Goal: Use online tool/utility: Utilize a website feature to perform a specific function

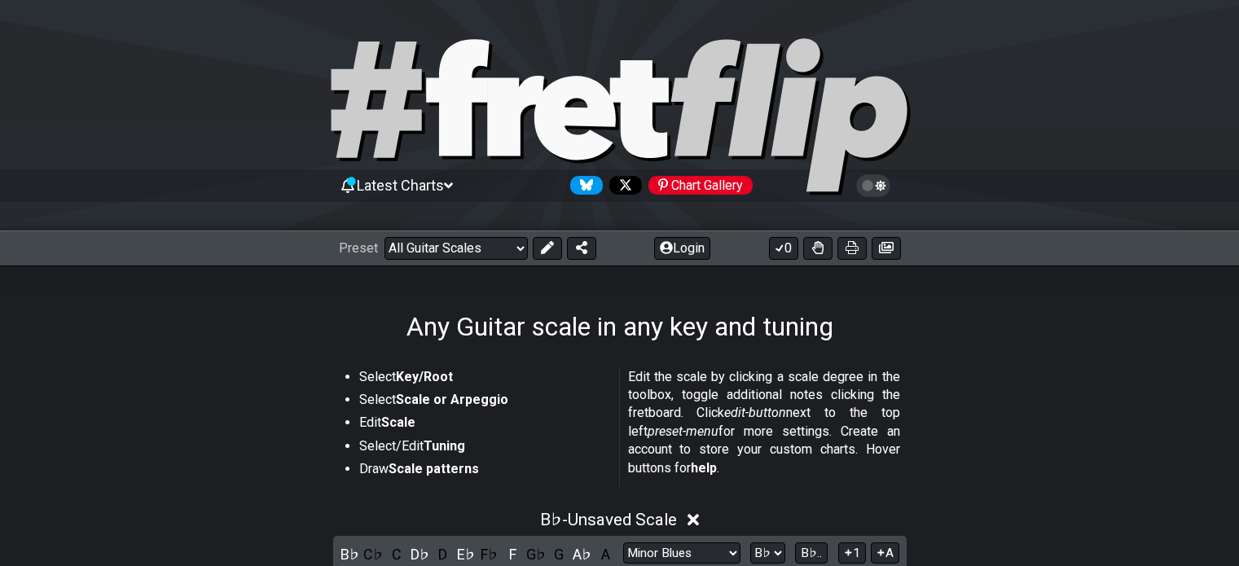
select select "/guitar-scales"
select select "Minor Blues"
select select "Bb"
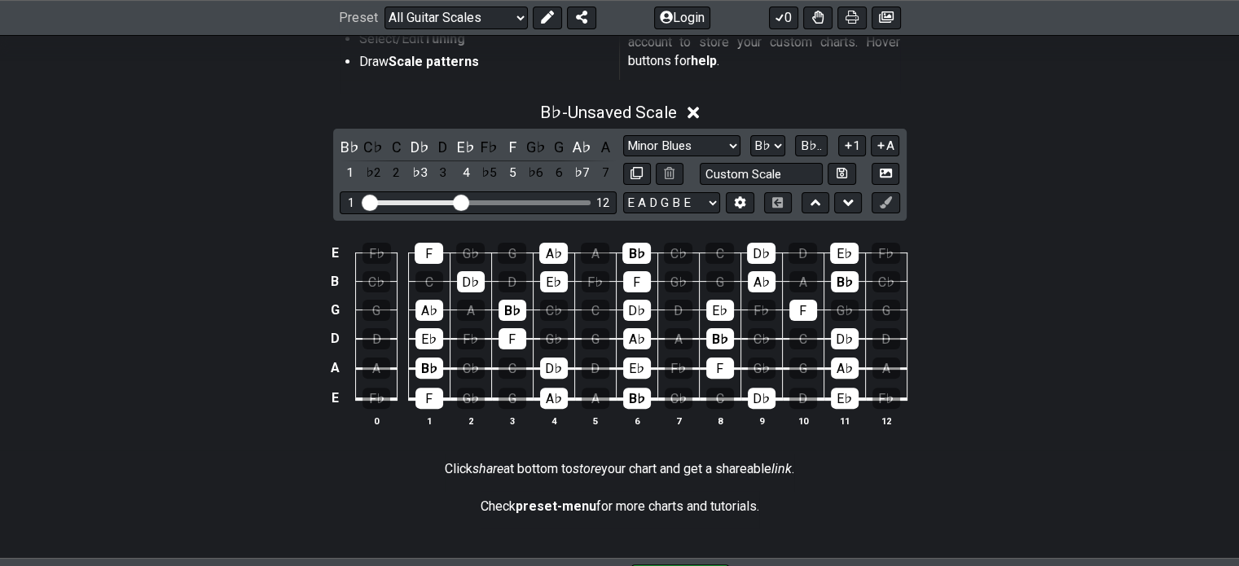
click at [695, 110] on icon at bounding box center [694, 114] width 12 height 12
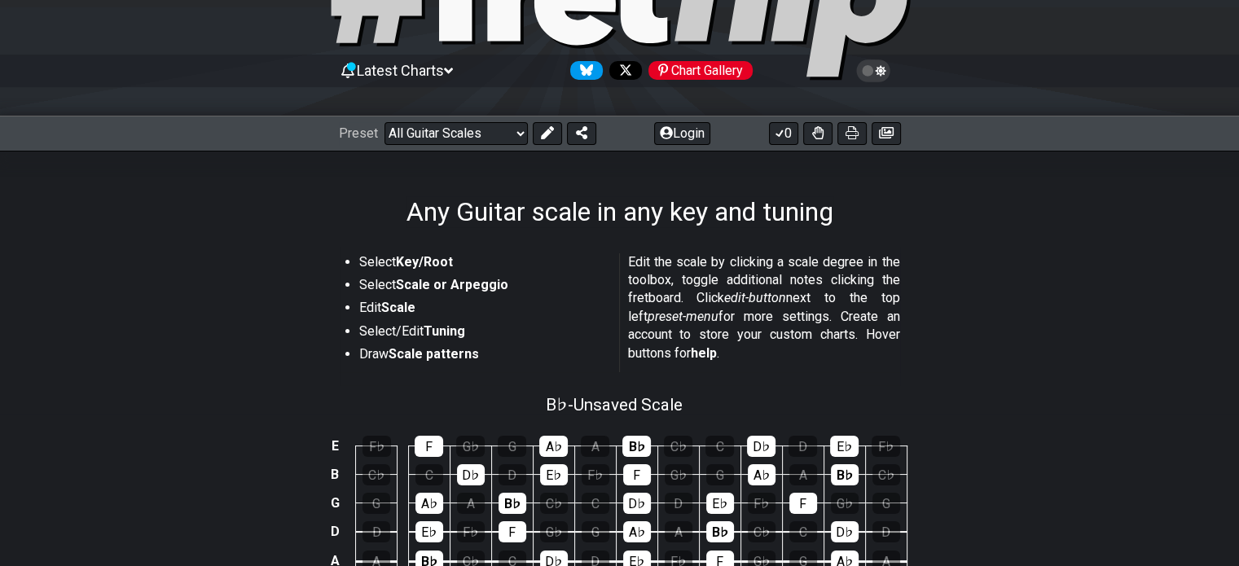
scroll to position [326, 0]
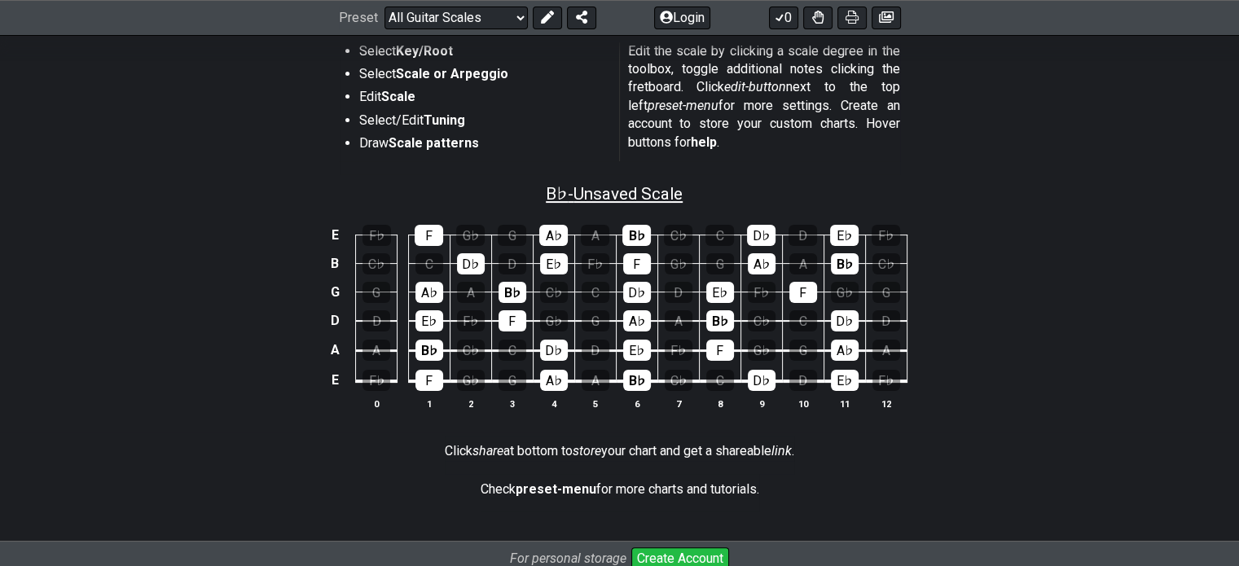
click at [617, 184] on span "B♭ - Unsaved Scale" at bounding box center [614, 194] width 137 height 20
select select "Minor Blues"
select select "Bb"
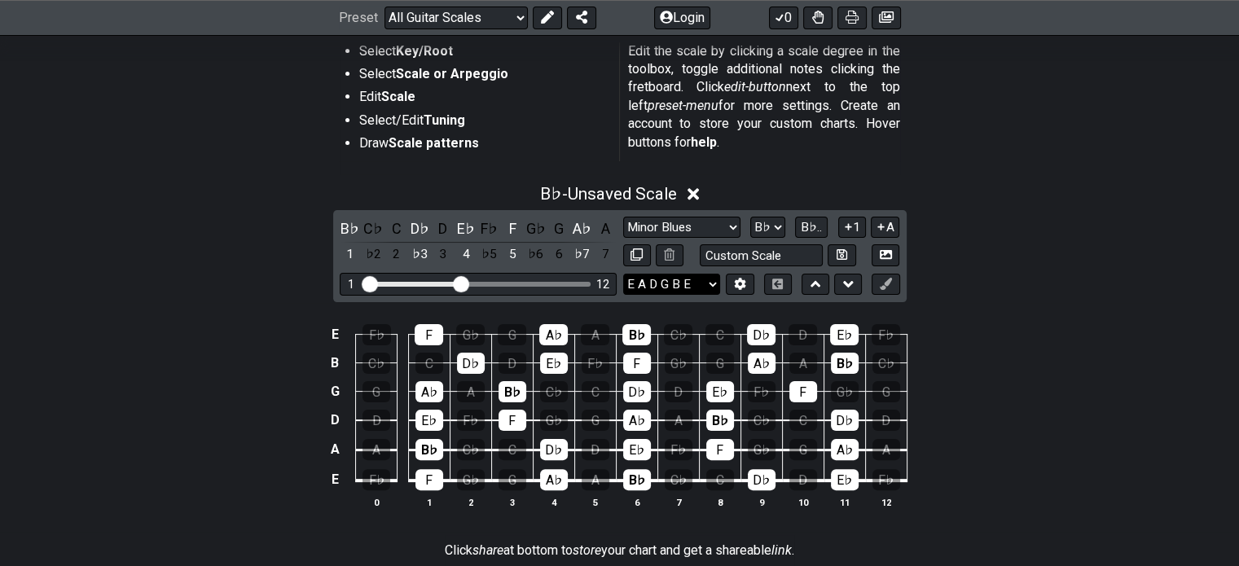
click at [699, 284] on select "E A D G B E E A D G B E E A D G B E B E A D F♯ B A D G C E A D A D G B E E♭ A♭ …" at bounding box center [671, 285] width 97 height 22
select select "E B E G# B E"
click at [623, 274] on select "E A D G B E E A D G B E E A D G B E B E A D F♯ B A D G C E A D A D G B E E♭ A♭ …" at bounding box center [671, 285] width 97 height 22
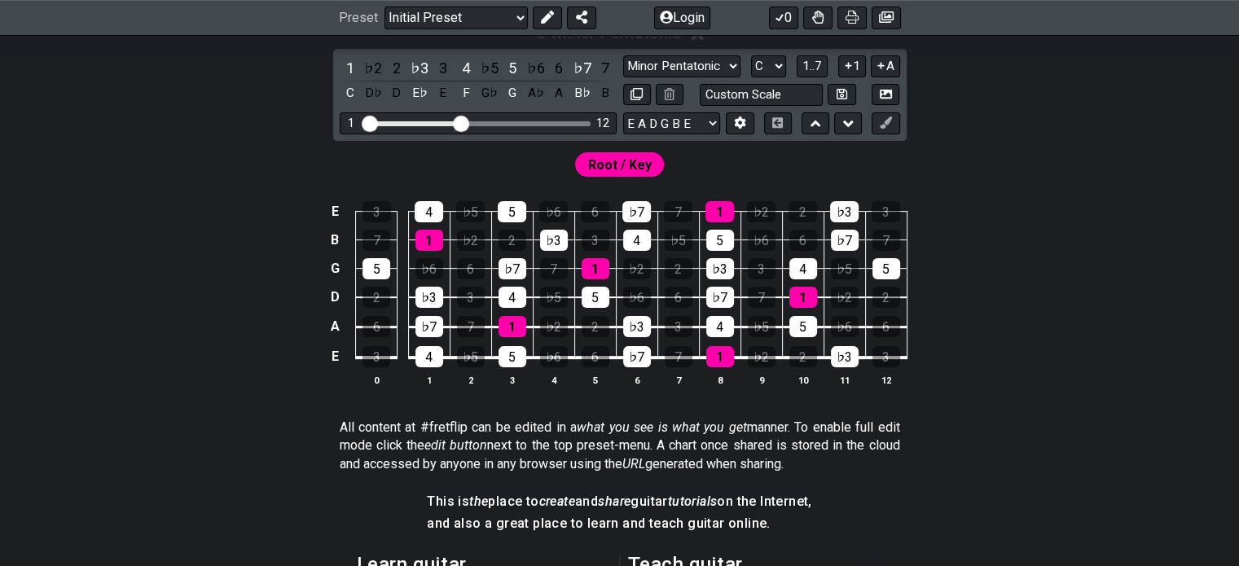
scroll to position [326, 0]
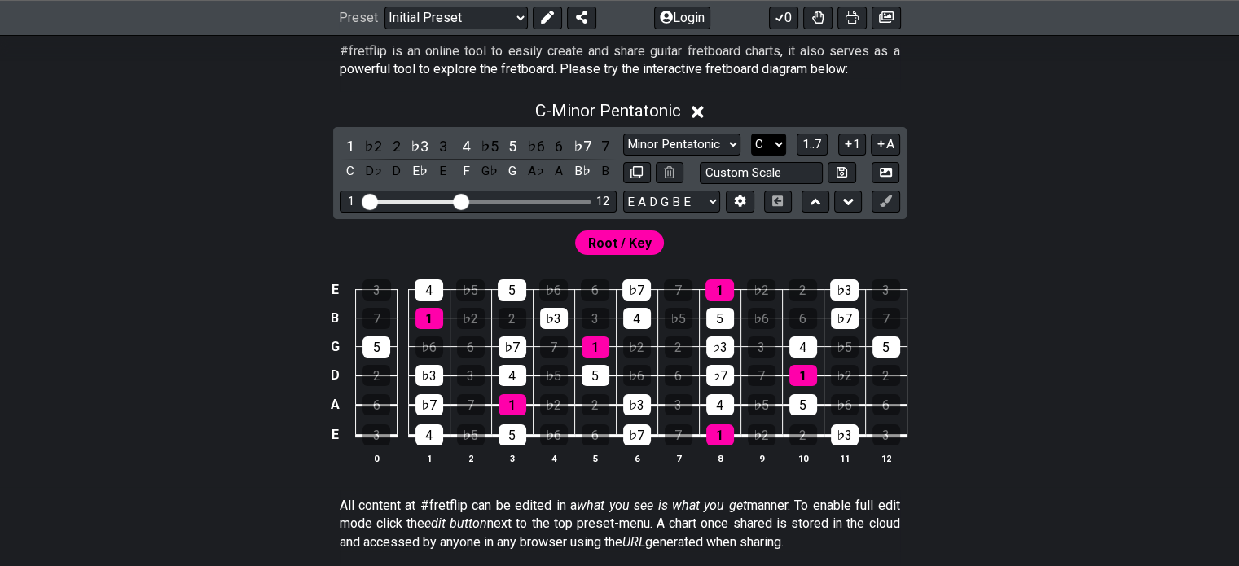
click at [774, 142] on select "A♭ A A♯ B♭ B C C♯ D♭ D D♯ E♭ E F F♯ G♭ G G♯" at bounding box center [768, 145] width 35 height 22
select select "Bb"
click at [751, 134] on select "A♭ A A♯ B♭ B C C♯ D♭ D D♯ E♭ E F F♯ G♭ G G♯" at bounding box center [768, 145] width 35 height 22
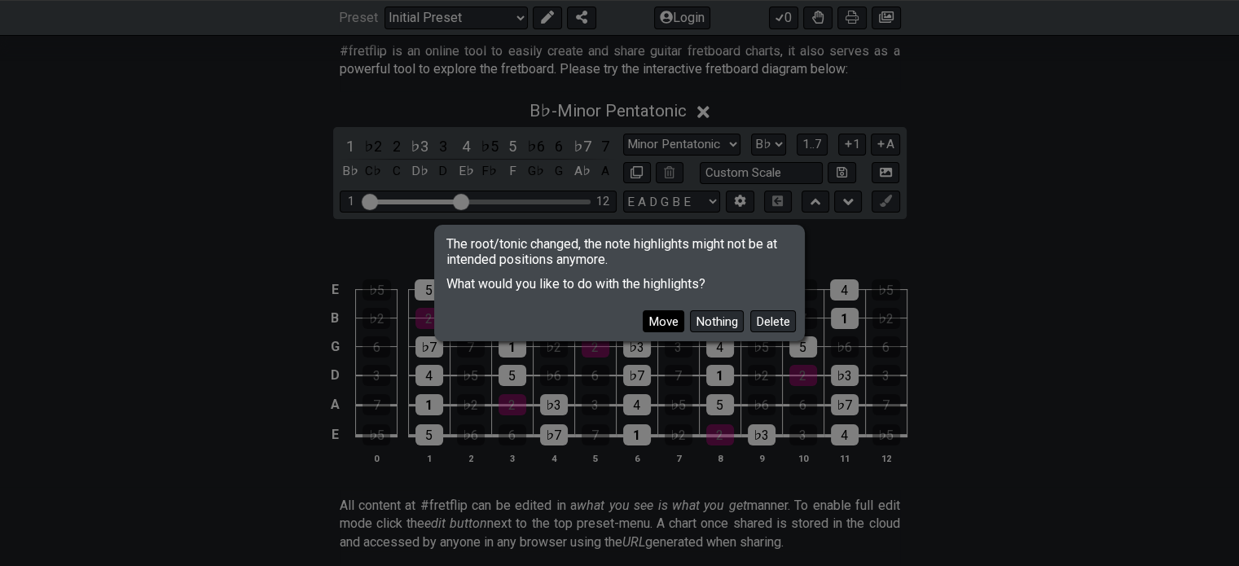
click at [676, 322] on button "Move" at bounding box center [664, 321] width 42 height 22
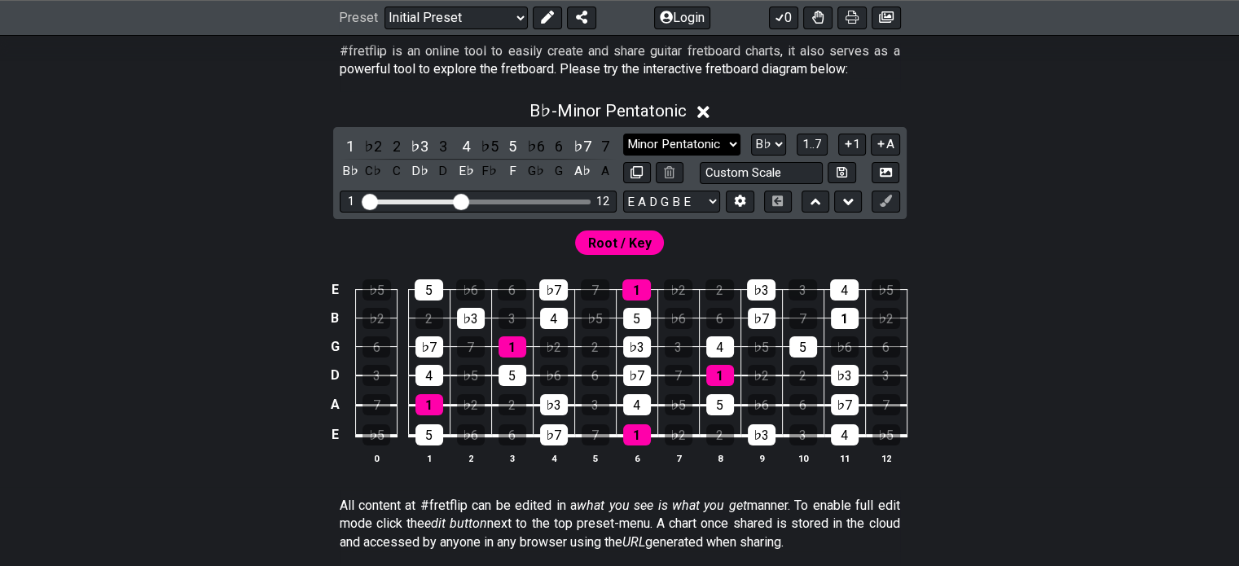
click at [698, 146] on select "Minor Pentatonic Click to edit Minor Pentatonic Major Pentatonic Minor Blues Ma…" at bounding box center [681, 145] width 117 height 22
select select "Minor Blues"
click at [623, 134] on select "Minor Pentatonic Click to edit Minor Pentatonic Major Pentatonic Minor Blues Ma…" at bounding box center [681, 145] width 117 height 22
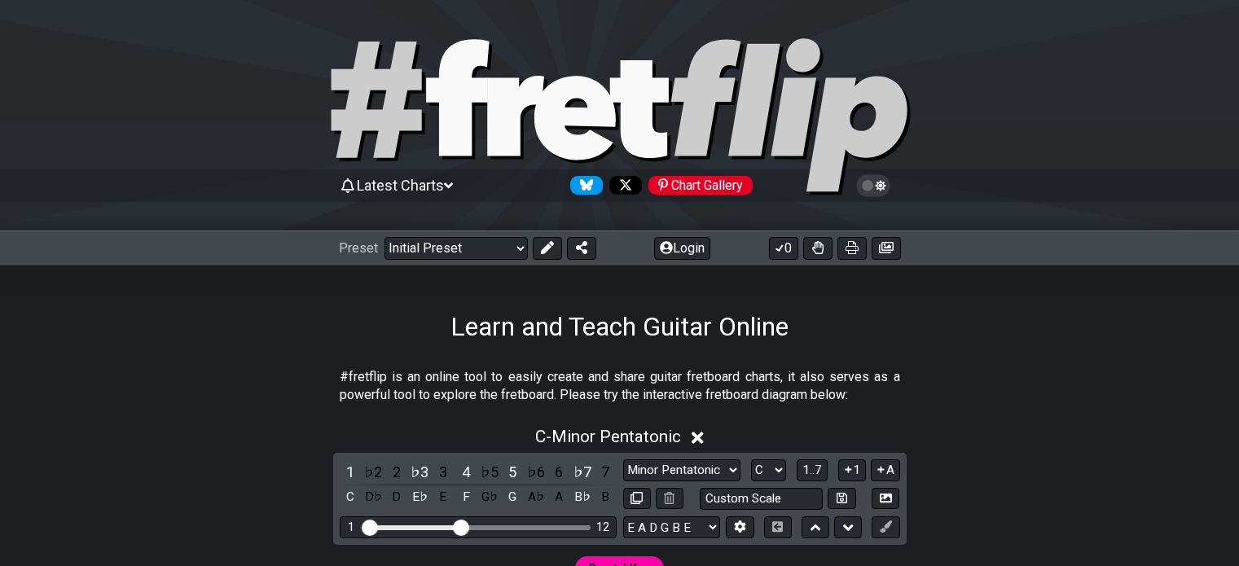
scroll to position [326, 0]
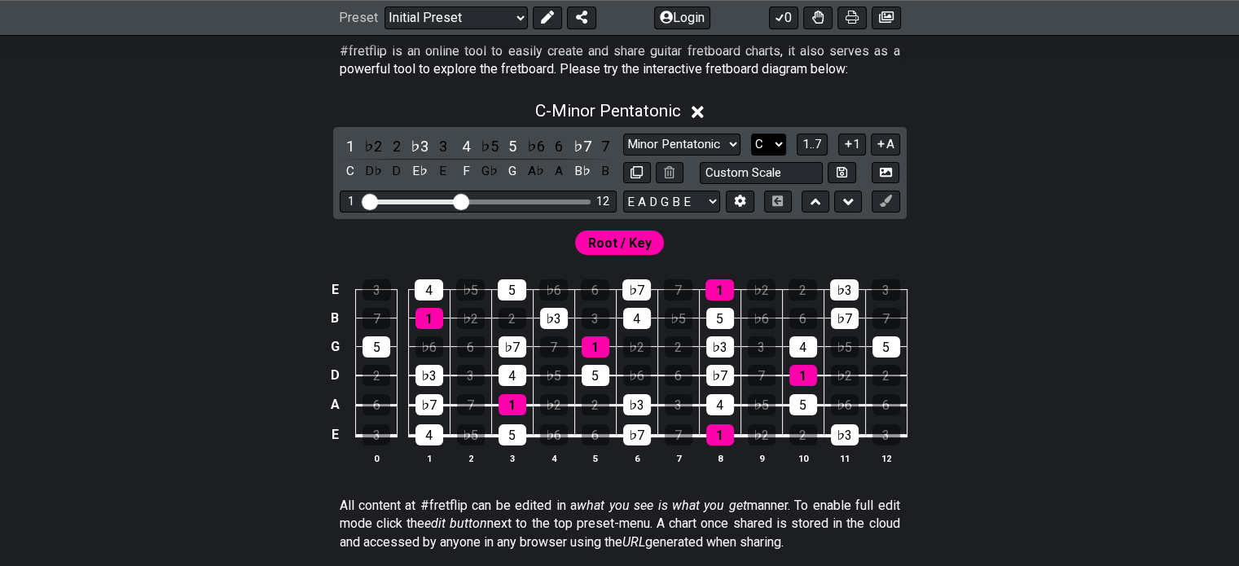
click at [769, 143] on select "A♭ A A♯ B♭ B C C♯ D♭ D D♯ E♭ E F F♯ G♭ G G♯" at bounding box center [768, 145] width 35 height 22
select select "Bb"
click at [751, 134] on select "A♭ A A♯ B♭ B C C♯ D♭ D D♯ E♭ E F F♯ G♭ G G♯" at bounding box center [768, 145] width 35 height 22
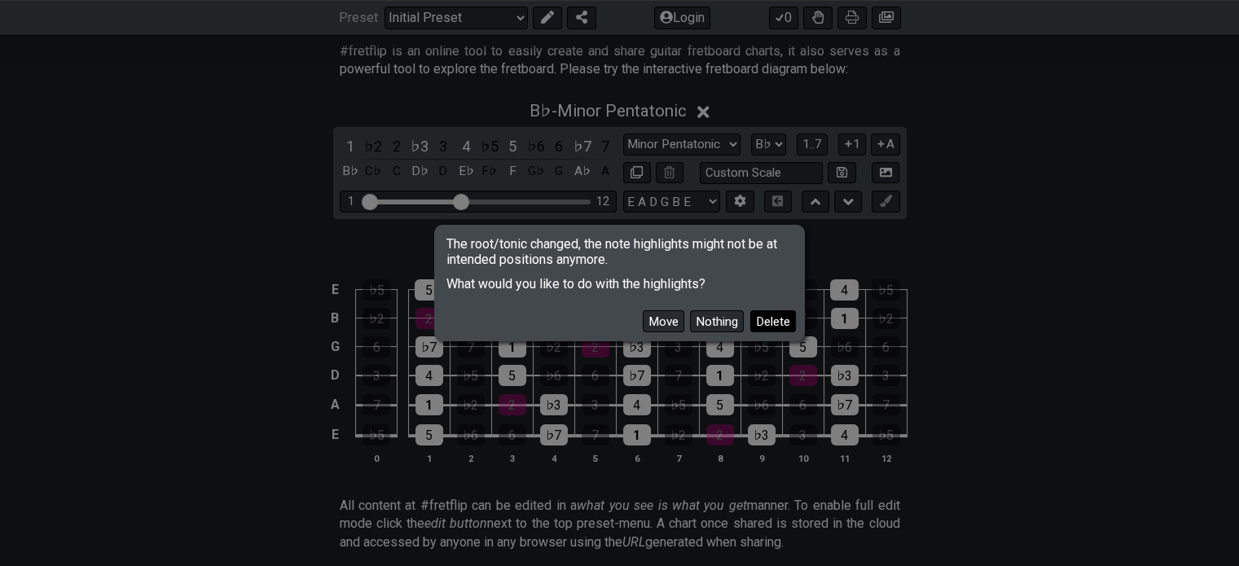
click at [759, 321] on button "Delete" at bounding box center [773, 321] width 46 height 22
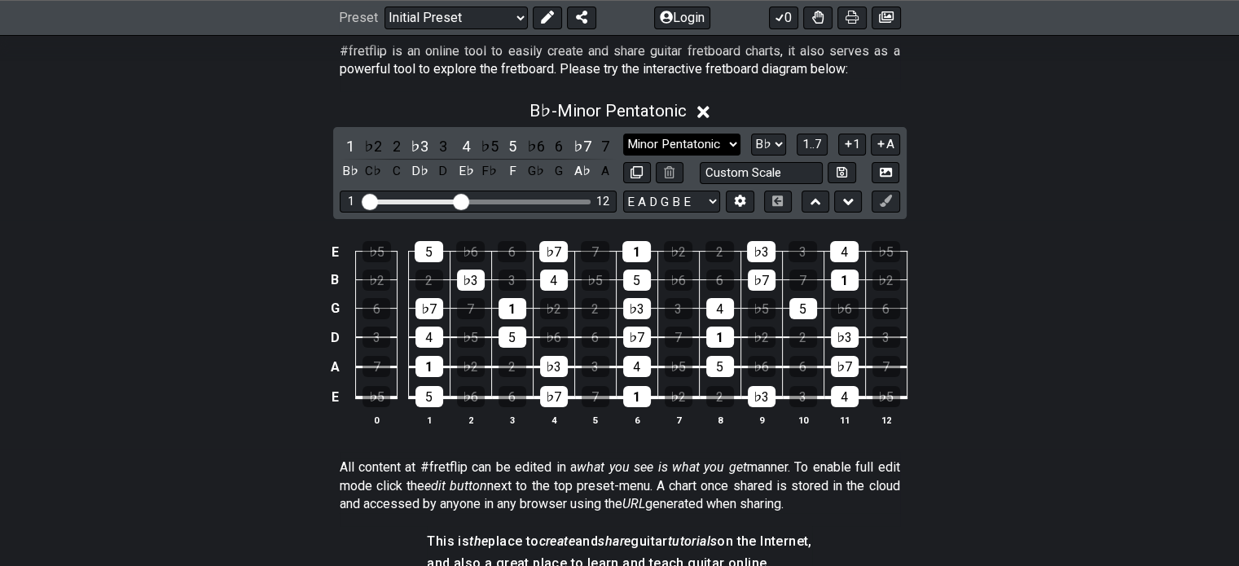
click at [718, 143] on select "Minor Pentatonic Click to edit Minor Pentatonic Major Pentatonic Minor Blues Ma…" at bounding box center [681, 145] width 117 height 22
select select "Minor Blues"
click at [623, 134] on select "Minor Pentatonic Click to edit Minor Pentatonic Major Pentatonic Minor Blues Ma…" at bounding box center [681, 145] width 117 height 22
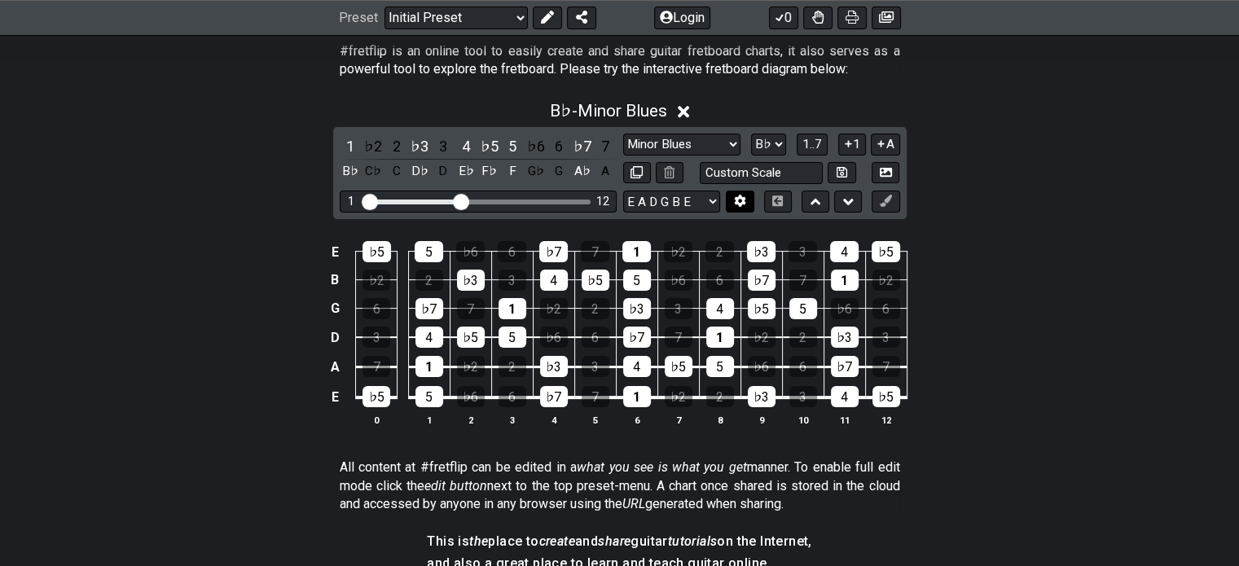
click at [743, 206] on icon at bounding box center [740, 201] width 12 height 12
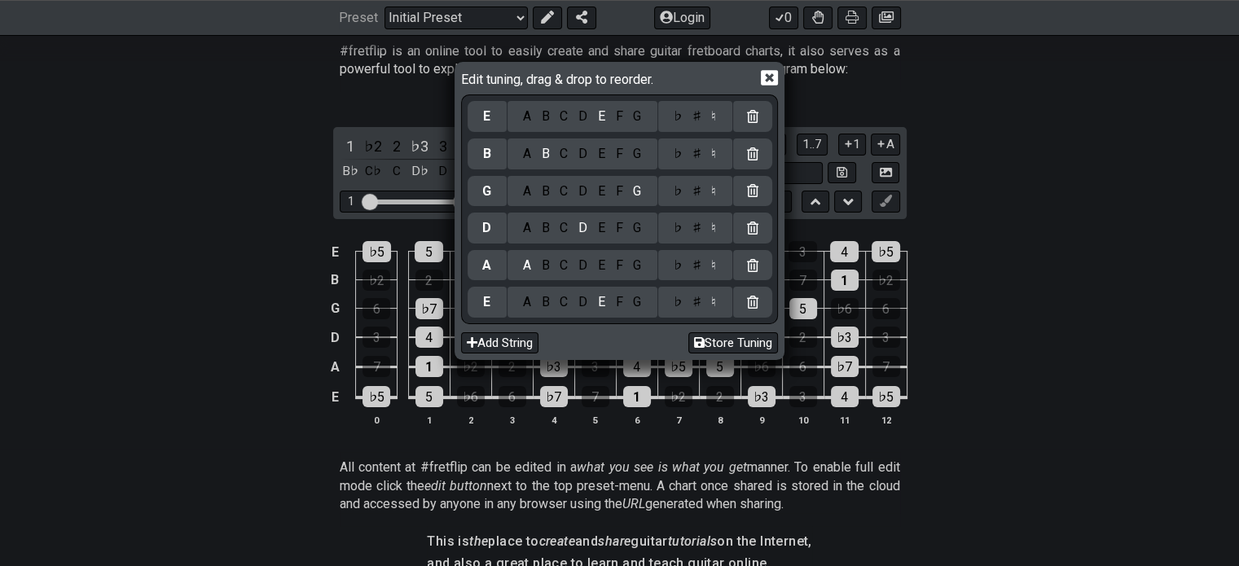
click at [768, 78] on icon at bounding box center [769, 77] width 17 height 17
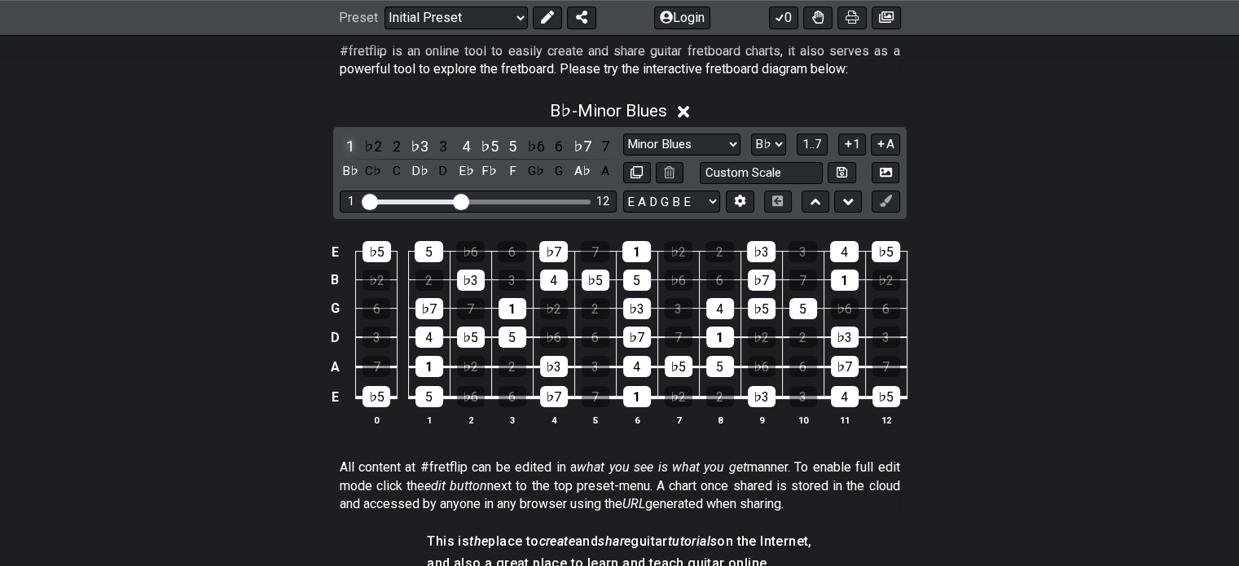
click at [349, 146] on div "1" at bounding box center [350, 146] width 21 height 22
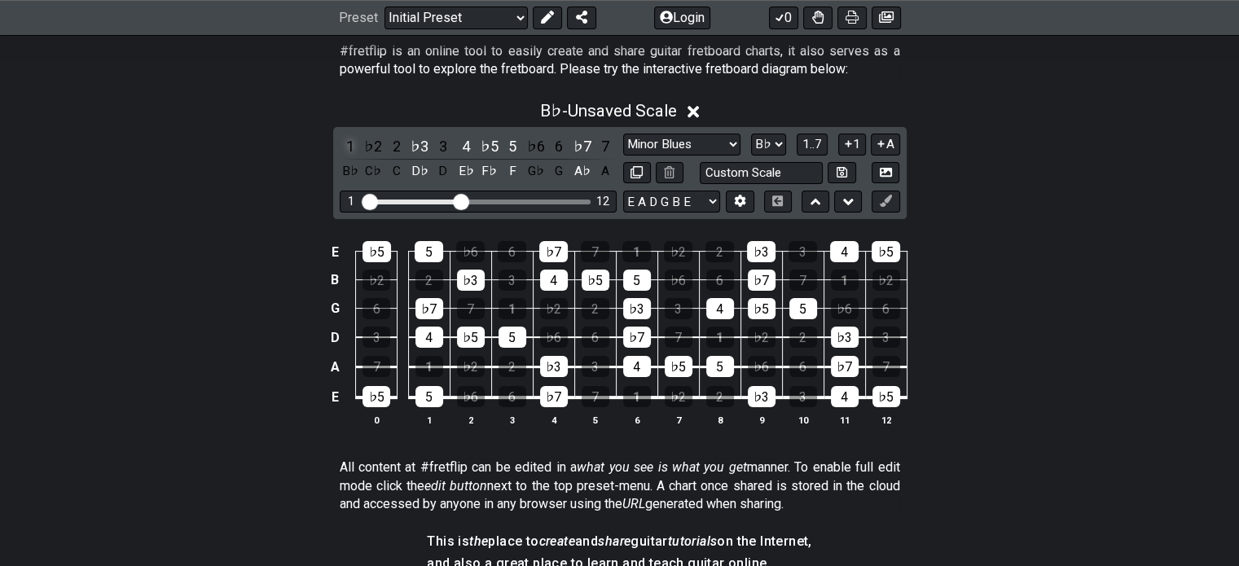
click at [349, 147] on div "1" at bounding box center [350, 146] width 21 height 22
click at [349, 172] on div "B♭" at bounding box center [350, 171] width 21 height 22
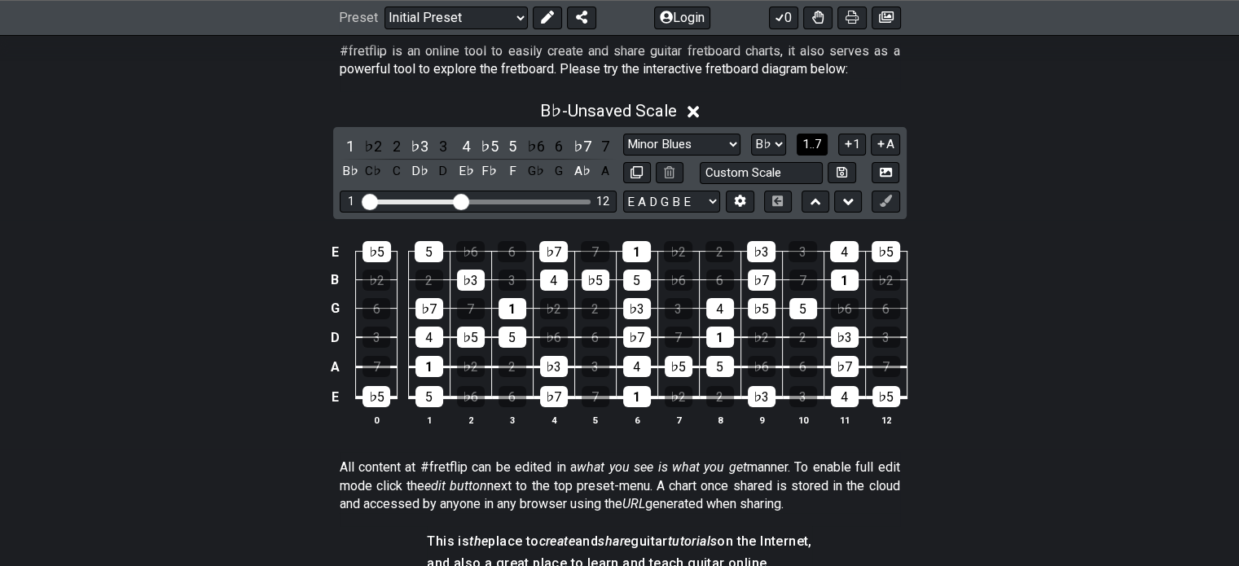
click at [819, 143] on span "1..7" at bounding box center [812, 144] width 20 height 15
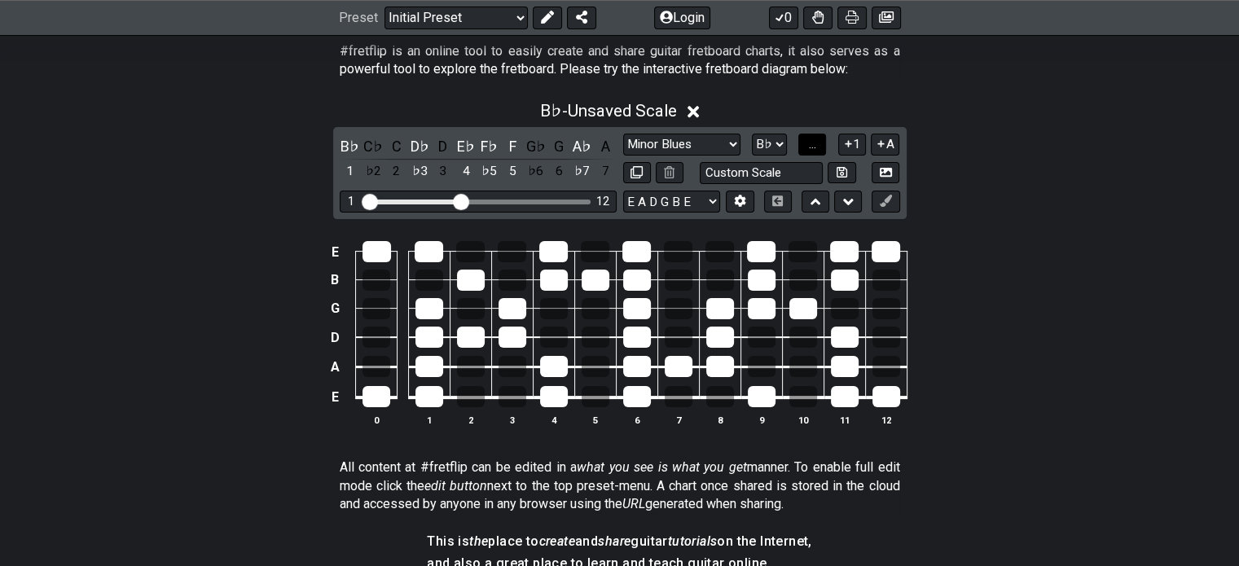
click at [819, 143] on button "..." at bounding box center [812, 145] width 28 height 22
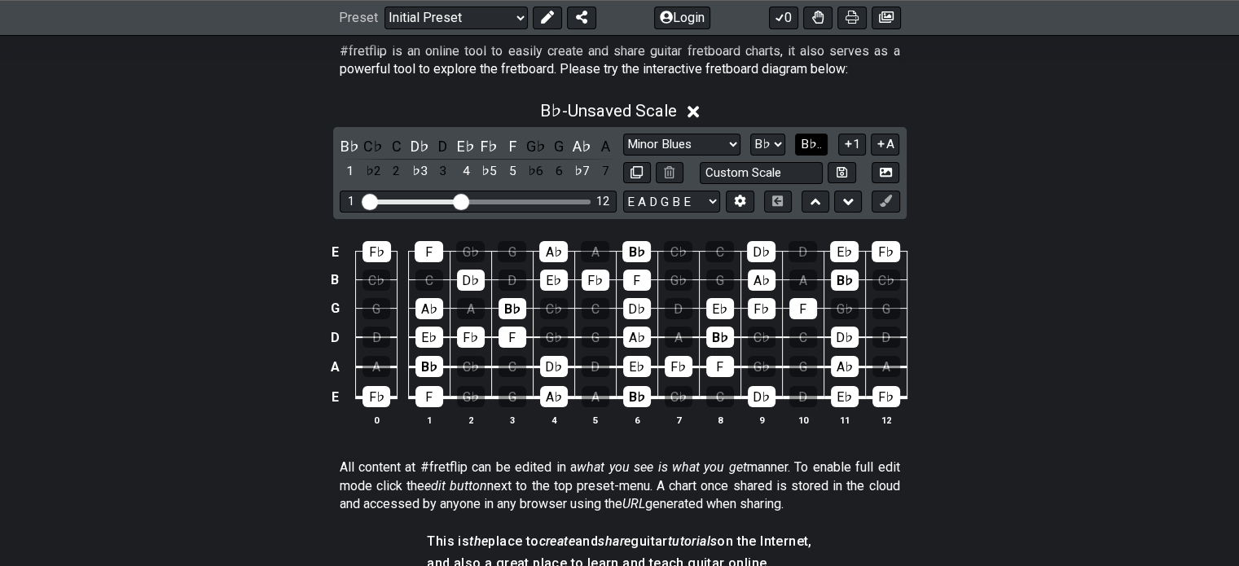
click at [816, 138] on span "B♭.." at bounding box center [811, 144] width 21 height 15
click at [812, 139] on span "1..7" at bounding box center [812, 144] width 20 height 15
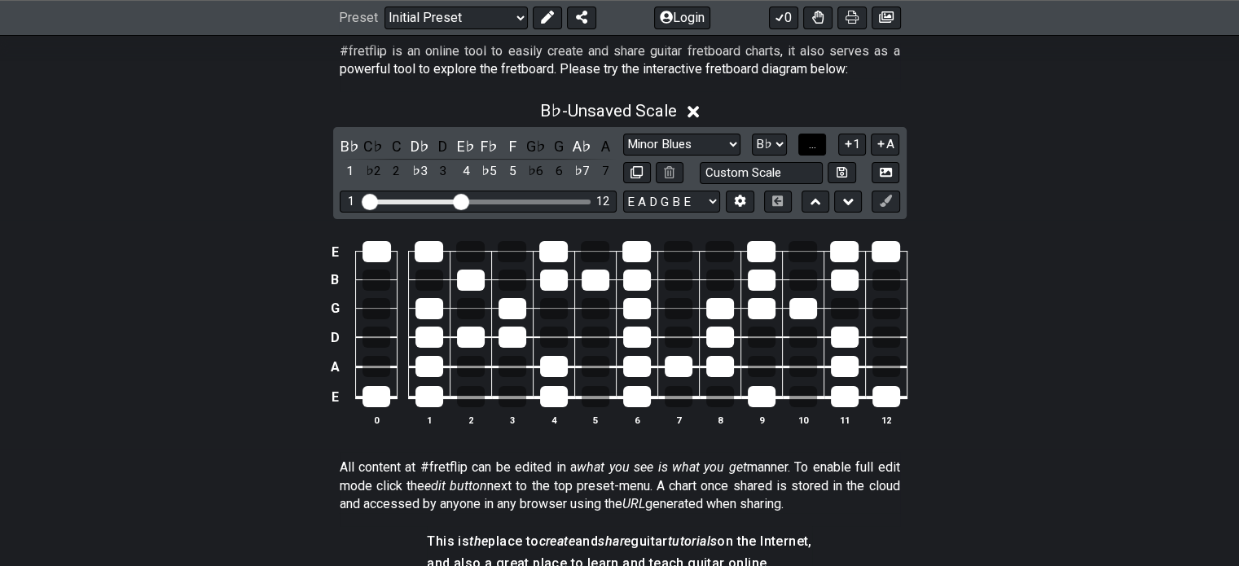
click at [812, 139] on span "..." at bounding box center [812, 144] width 7 height 15
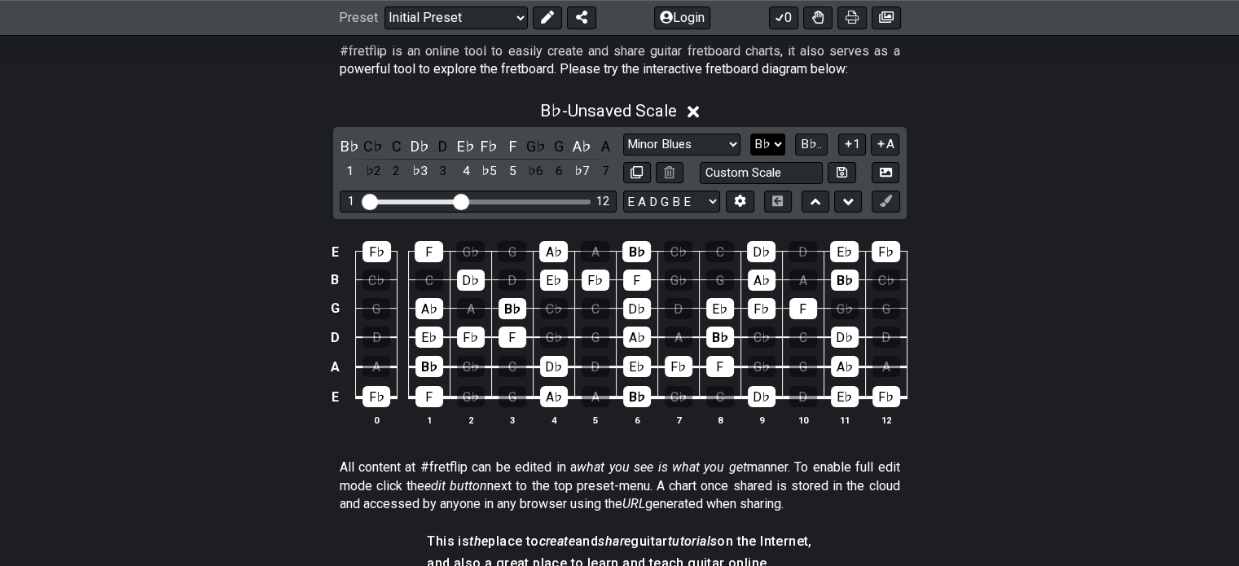
click at [770, 142] on select "A♭ A A♯ B♭ B C C♯ D♭ D D♯ E♭ E F F♯ G♭ G G♯" at bounding box center [767, 145] width 35 height 22
select select "D#"
click at [750, 134] on select "A♭ A A♯ B♭ B C C♯ D♭ D D♯ E♭ E F F♯ G♭ G G♯" at bounding box center [767, 145] width 35 height 22
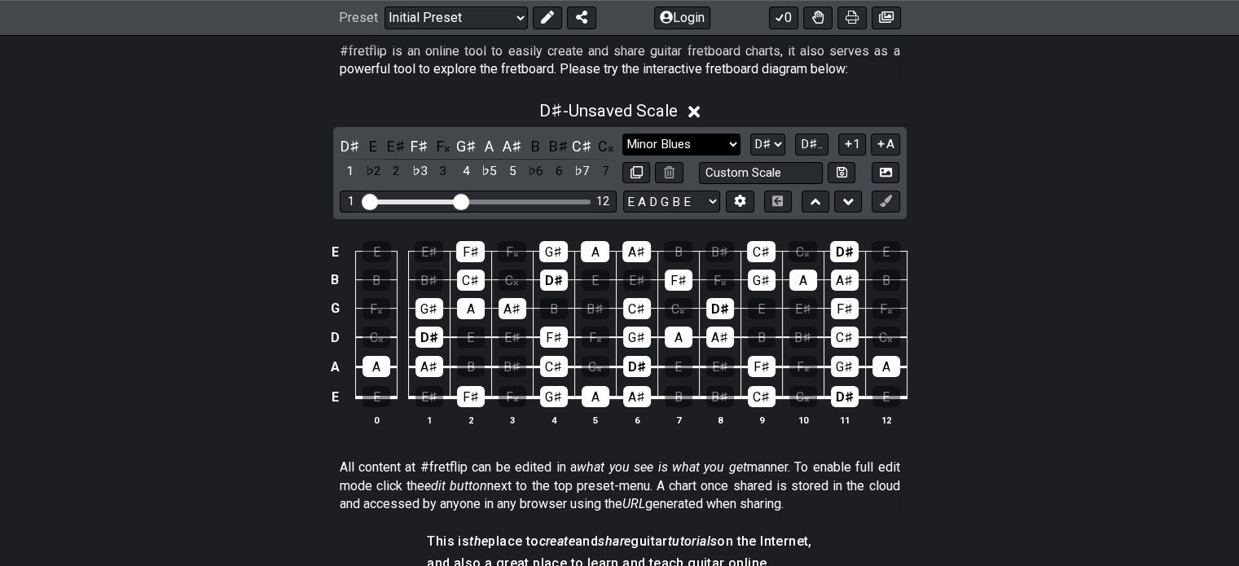
click at [697, 142] on select "Minor Pentatonic Click to edit Minor Pentatonic Major Pentatonic Minor Blues Ma…" at bounding box center [680, 145] width 117 height 22
select select "Minor / Aeolian"
click at [622, 134] on select "Minor Pentatonic Click to edit Minor Pentatonic Major Pentatonic Minor Blues Ma…" at bounding box center [680, 145] width 117 height 22
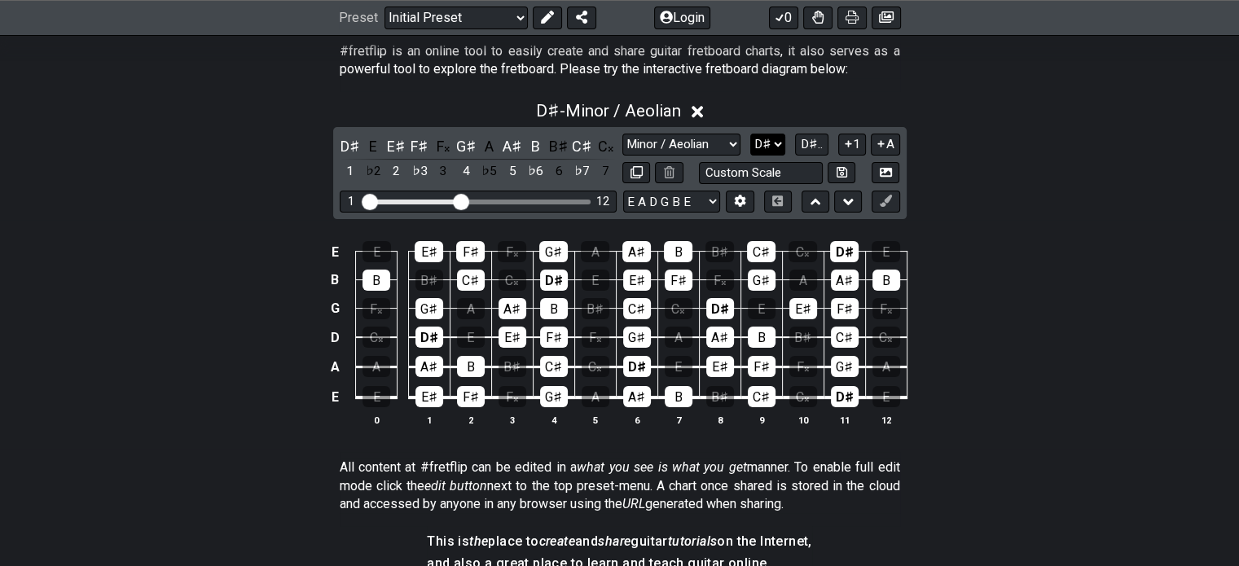
click at [770, 143] on select "A♭ A A♯ B♭ B C C♯ D♭ D D♯ E♭ E F F♯ G♭ G G♯" at bounding box center [767, 145] width 35 height 22
select select "A#"
click at [750, 134] on select "A♭ A A♯ B♭ B C C♯ D♭ D D♯ E♭ E F F♯ G♭ G G♯" at bounding box center [767, 145] width 35 height 22
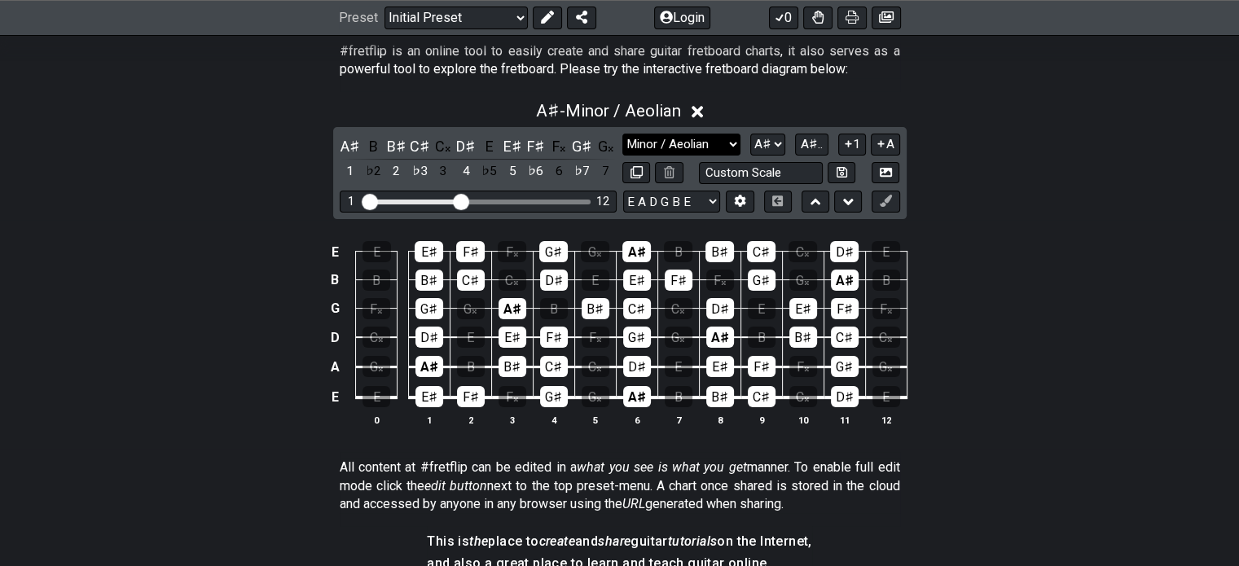
click at [703, 143] on select "Minor Pentatonic Click to edit Minor Pentatonic Major Pentatonic Minor Blues Ma…" at bounding box center [680, 145] width 117 height 22
select select "Major Pentatonic"
click at [622, 134] on select "Minor Pentatonic Click to edit Minor Pentatonic Major Pentatonic Minor Blues Ma…" at bounding box center [680, 145] width 117 height 22
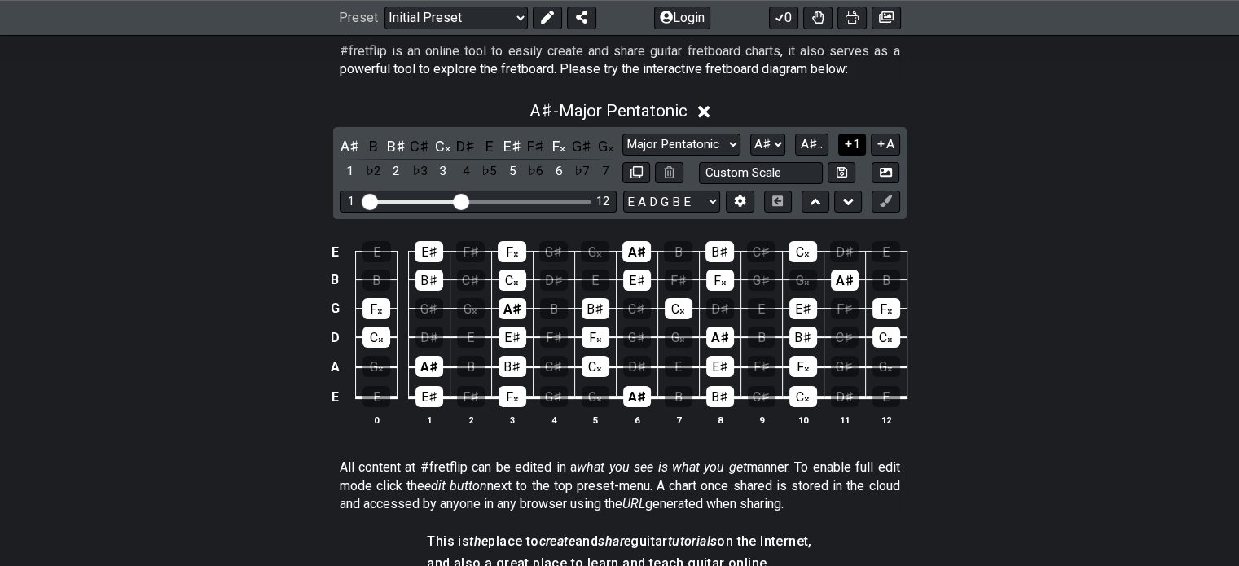
click at [857, 146] on button "1" at bounding box center [852, 145] width 28 height 22
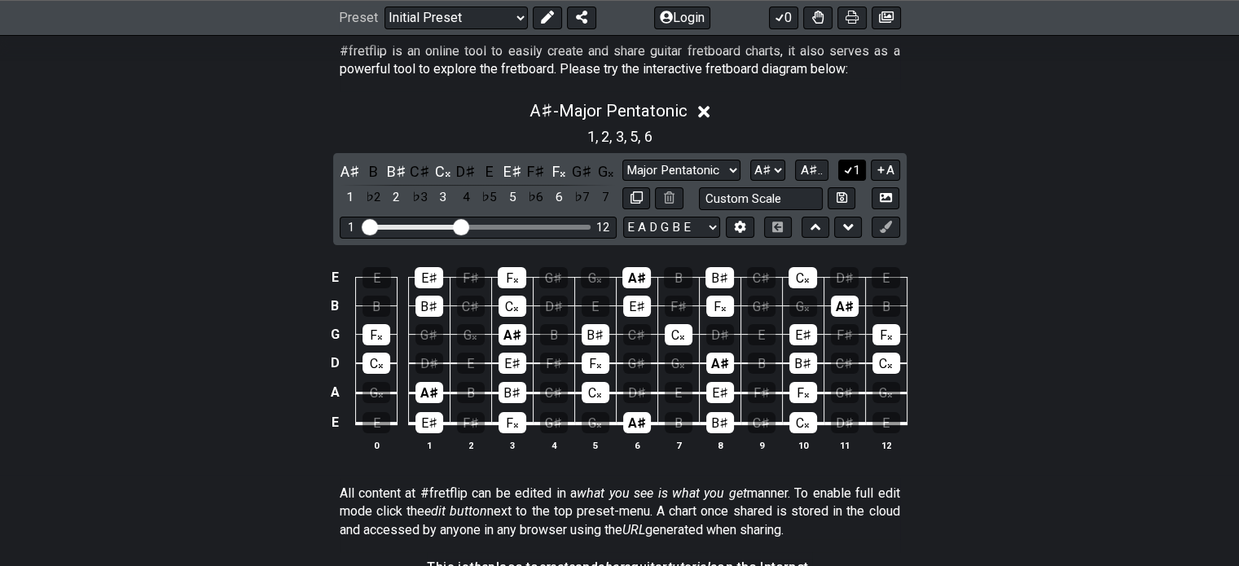
click at [853, 165] on icon at bounding box center [848, 170] width 15 height 12
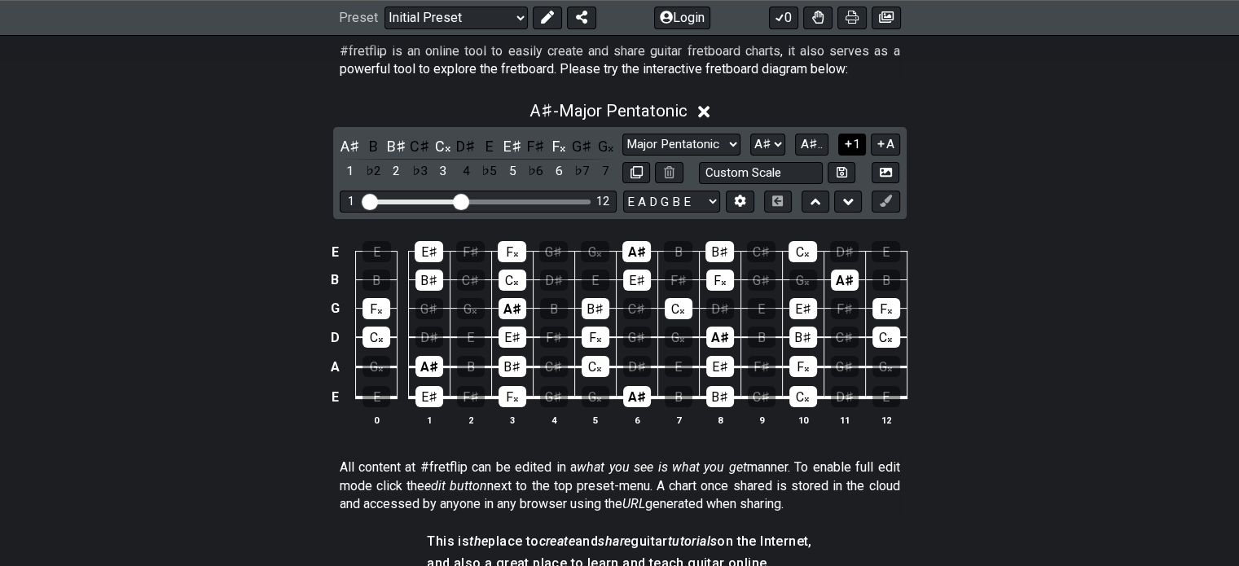
click at [850, 150] on button "1" at bounding box center [852, 145] width 28 height 22
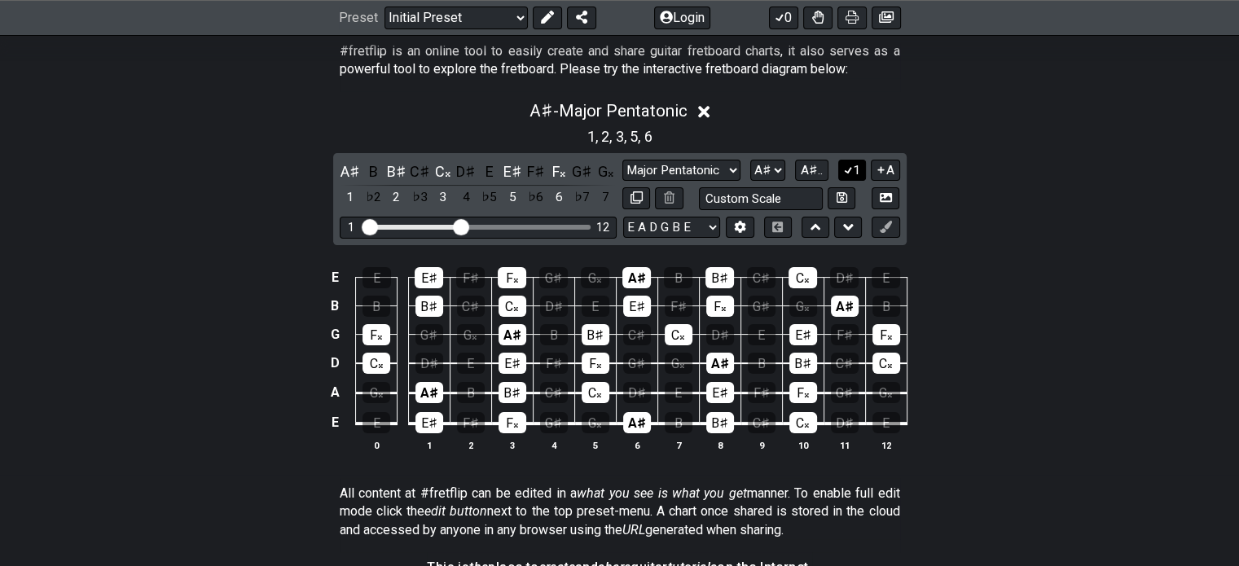
click at [850, 162] on button "1" at bounding box center [852, 171] width 28 height 22
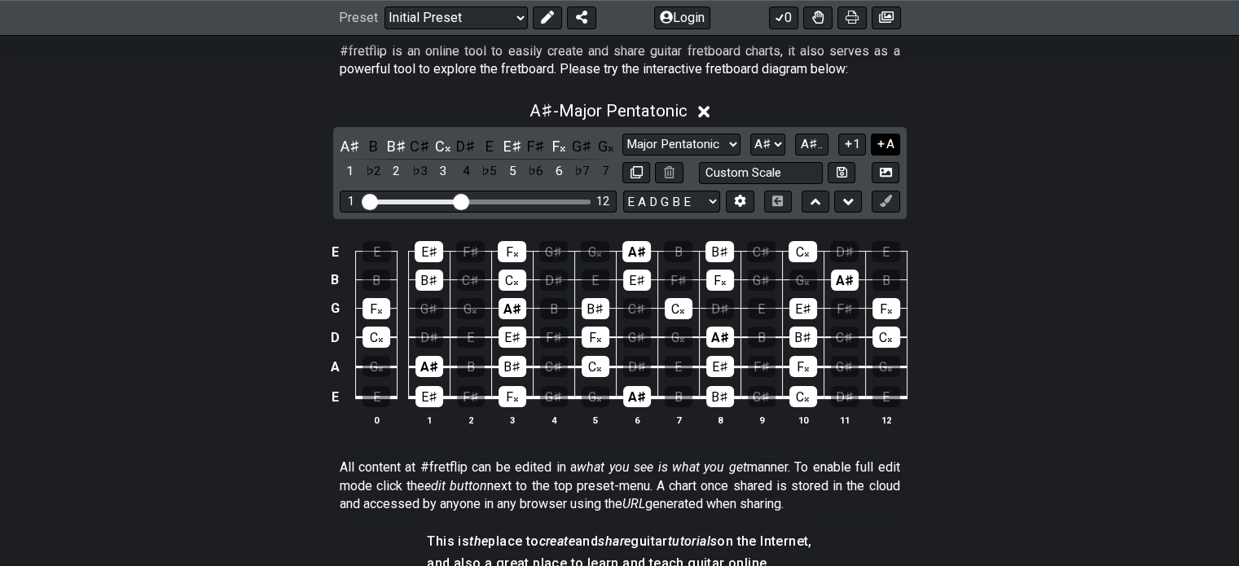
click at [890, 144] on button "A" at bounding box center [885, 145] width 29 height 22
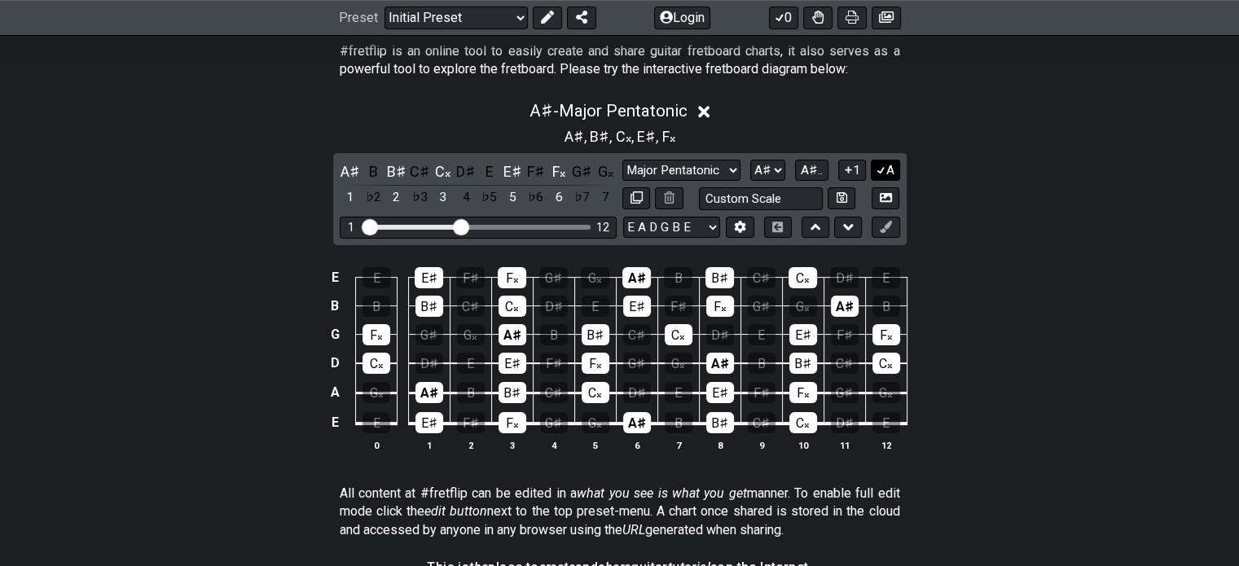
click at [883, 168] on icon at bounding box center [881, 170] width 9 height 7
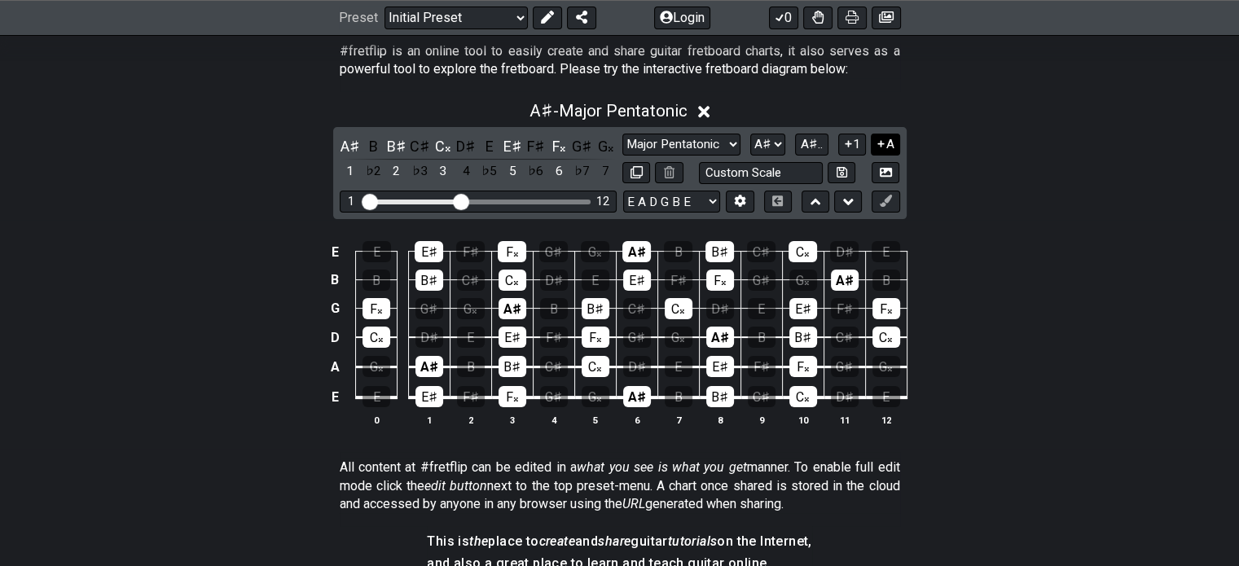
click at [885, 143] on icon at bounding box center [880, 144] width 15 height 12
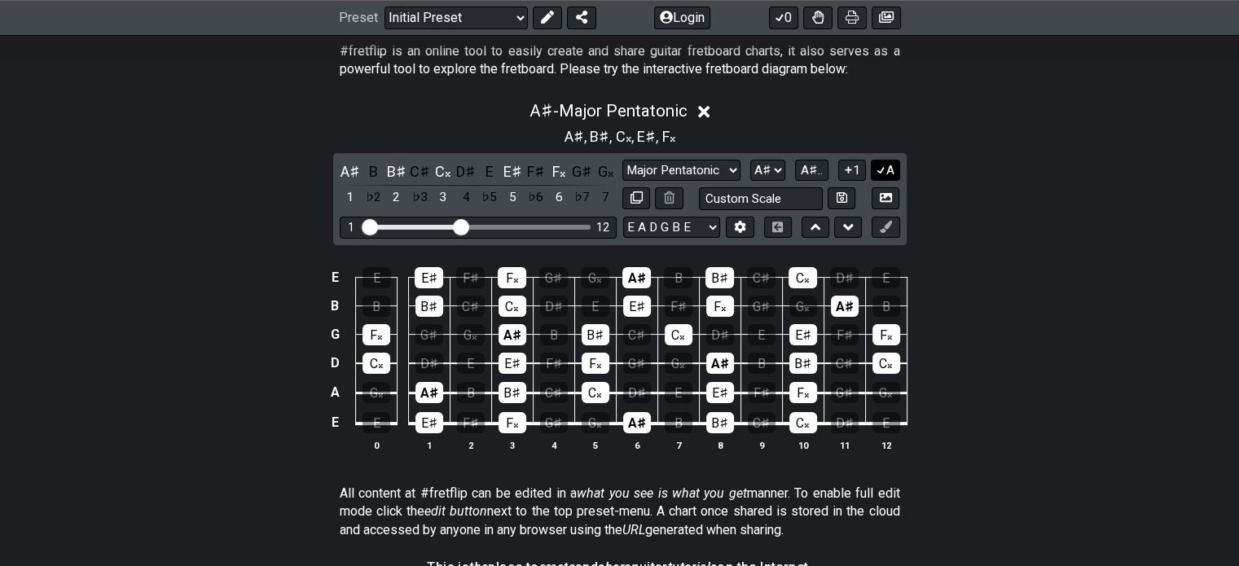
click at [889, 172] on button "A" at bounding box center [885, 171] width 29 height 22
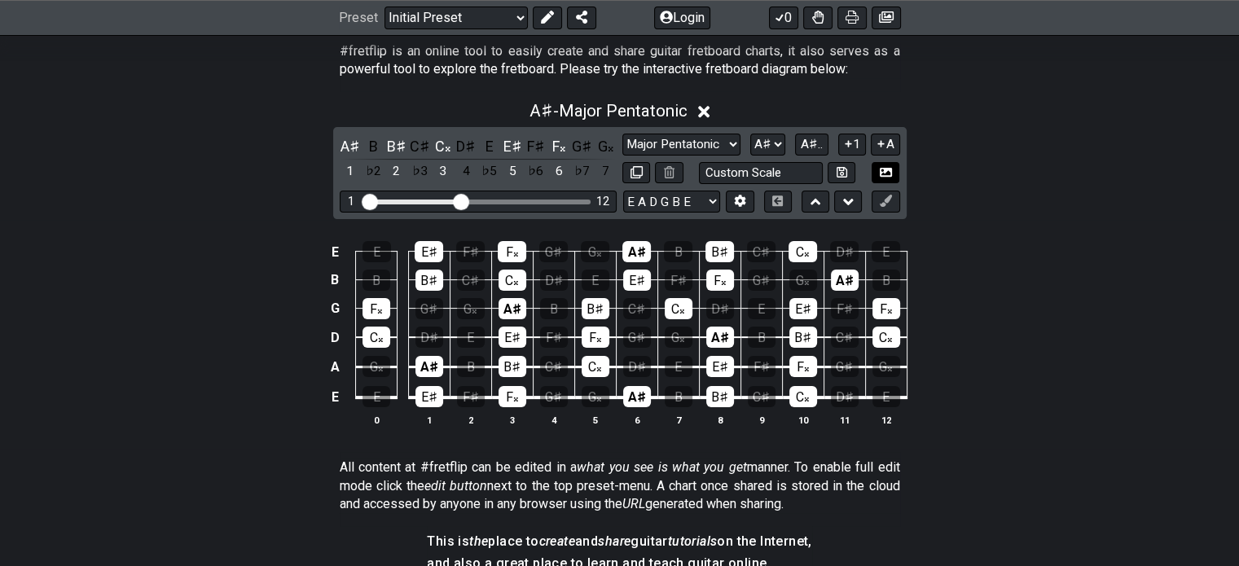
click at [880, 173] on icon at bounding box center [886, 172] width 12 height 12
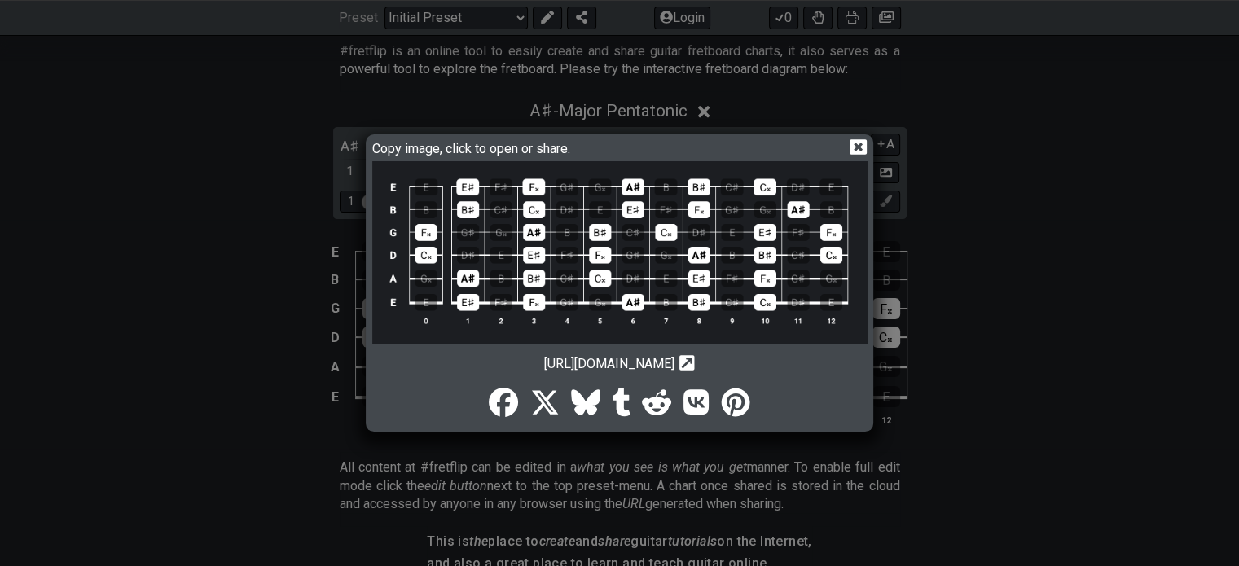
click at [860, 146] on icon at bounding box center [858, 146] width 17 height 17
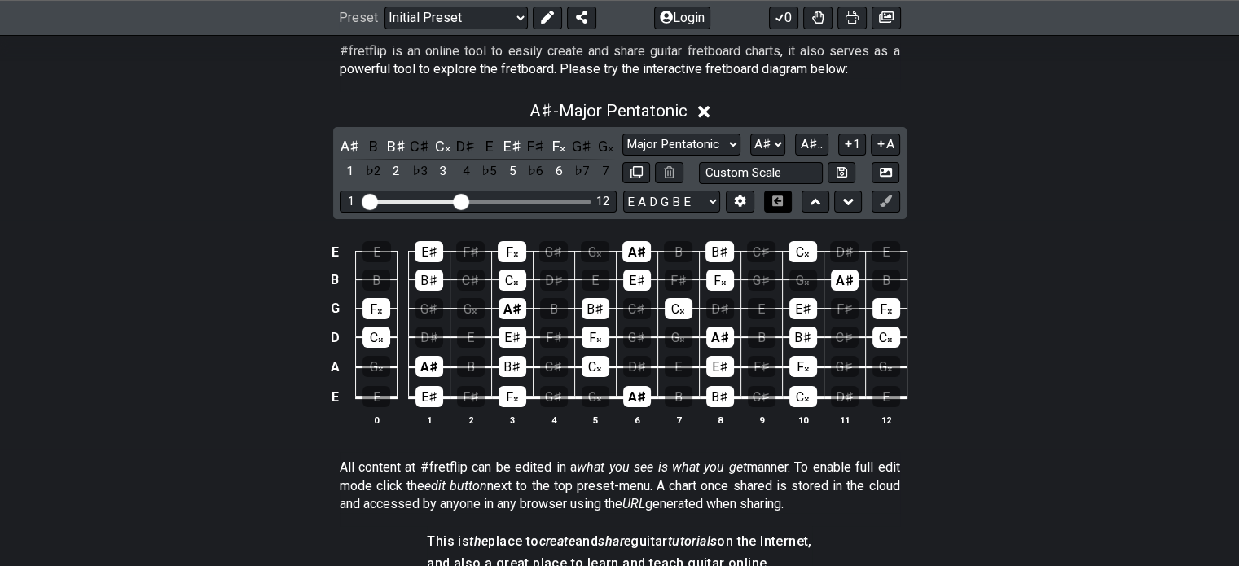
click at [772, 204] on icon at bounding box center [777, 201] width 11 height 11
click at [809, 204] on button at bounding box center [816, 202] width 28 height 22
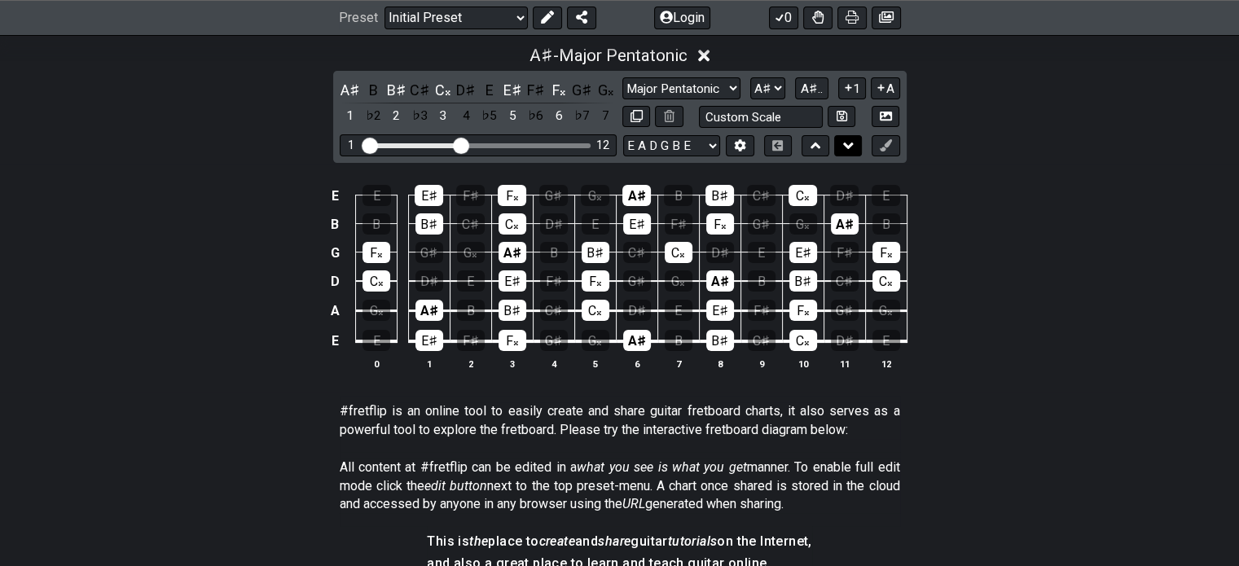
click at [847, 147] on icon at bounding box center [848, 146] width 11 height 7
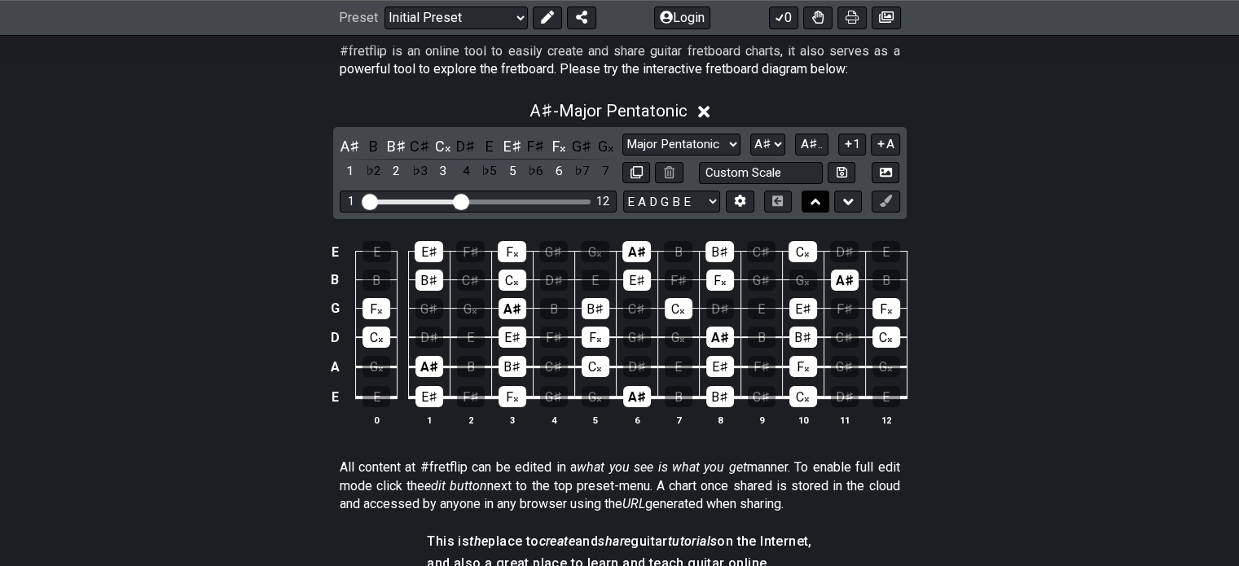
click at [823, 197] on button at bounding box center [816, 202] width 28 height 22
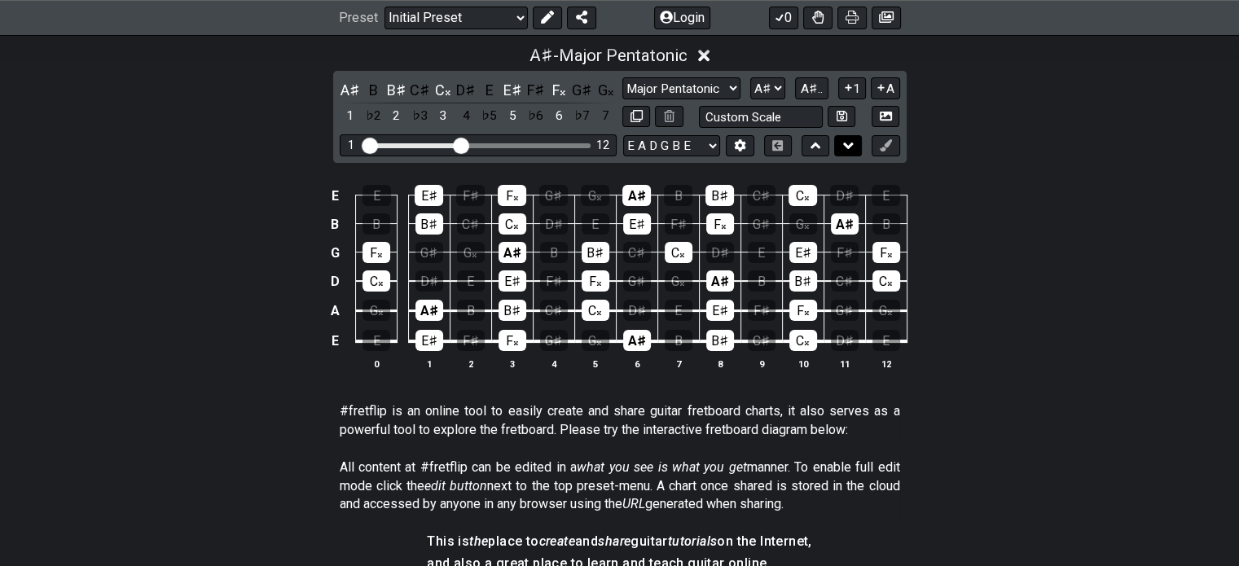
click at [853, 146] on icon at bounding box center [848, 146] width 11 height 16
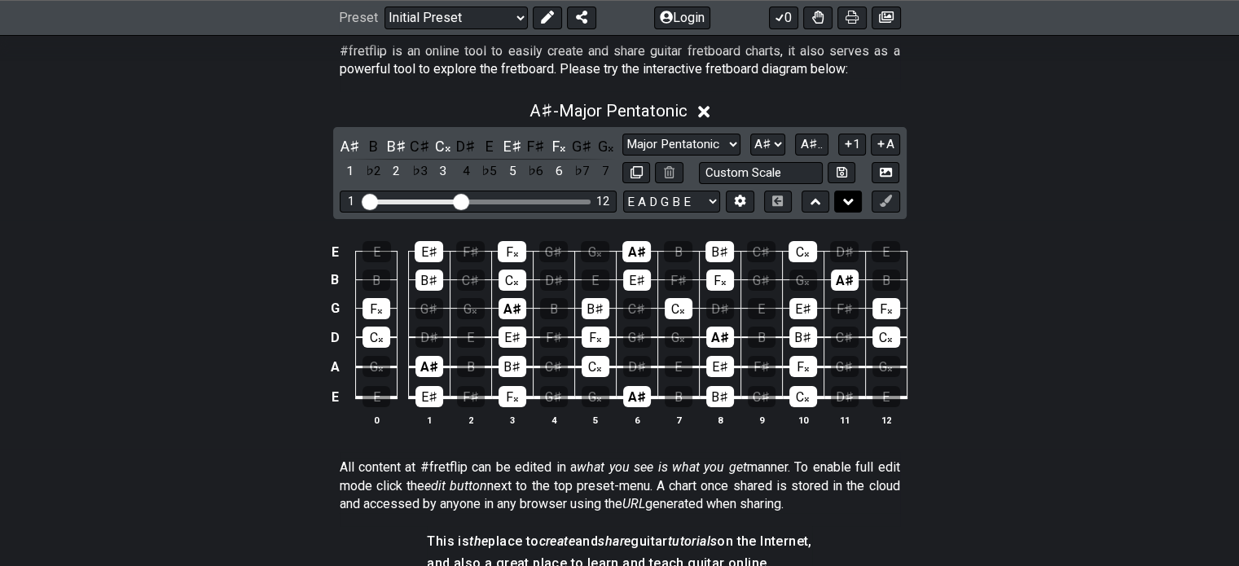
click at [850, 199] on icon at bounding box center [848, 202] width 11 height 7
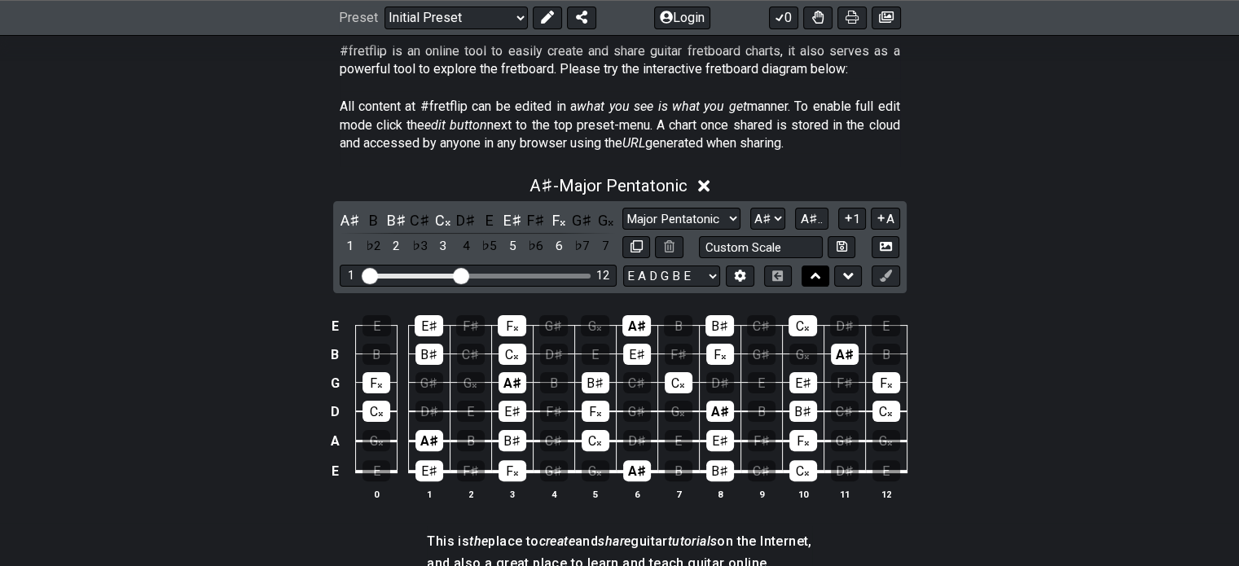
click at [815, 273] on icon at bounding box center [816, 276] width 11 height 7
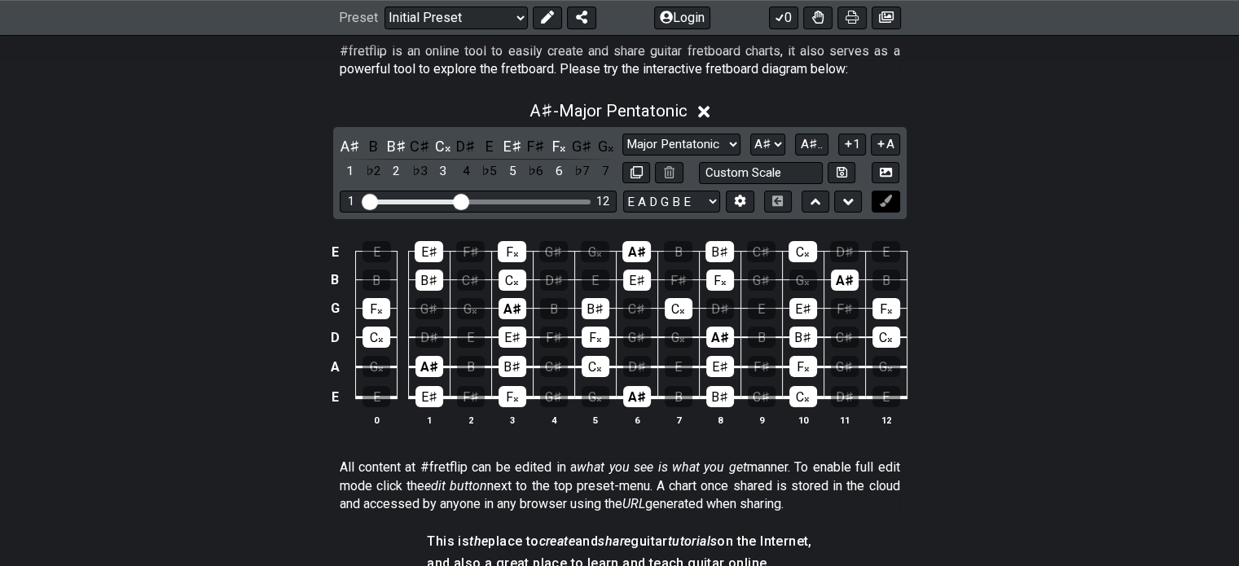
click at [886, 204] on icon at bounding box center [886, 201] width 12 height 12
click at [380, 337] on div "C𝄪" at bounding box center [377, 337] width 28 height 21
click at [886, 200] on icon at bounding box center [886, 201] width 12 height 12
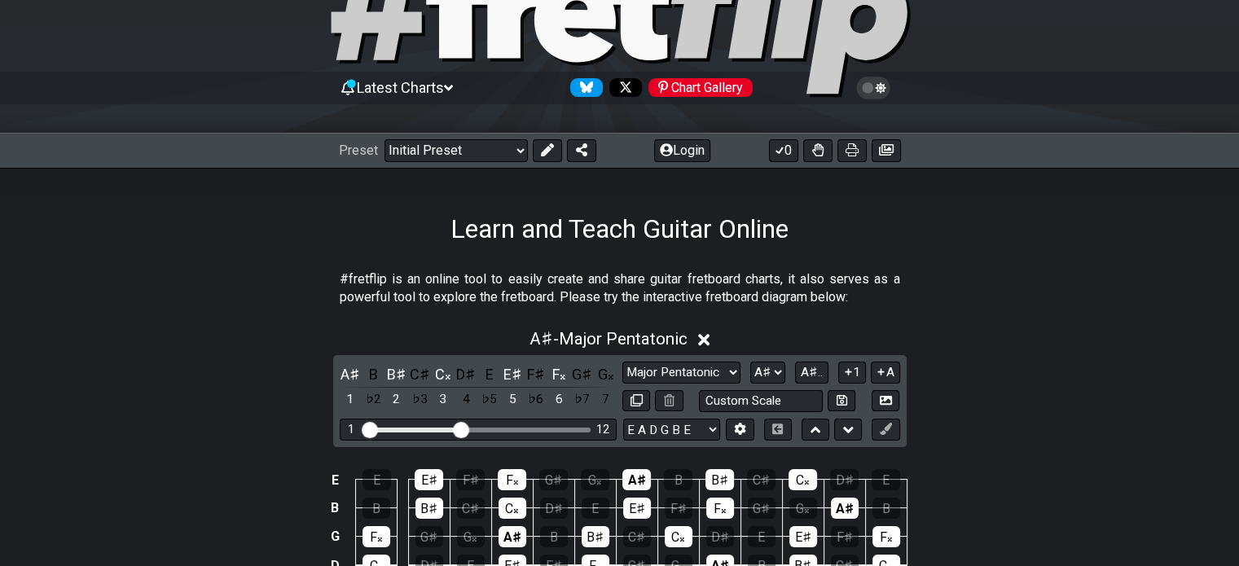
scroll to position [81, 0]
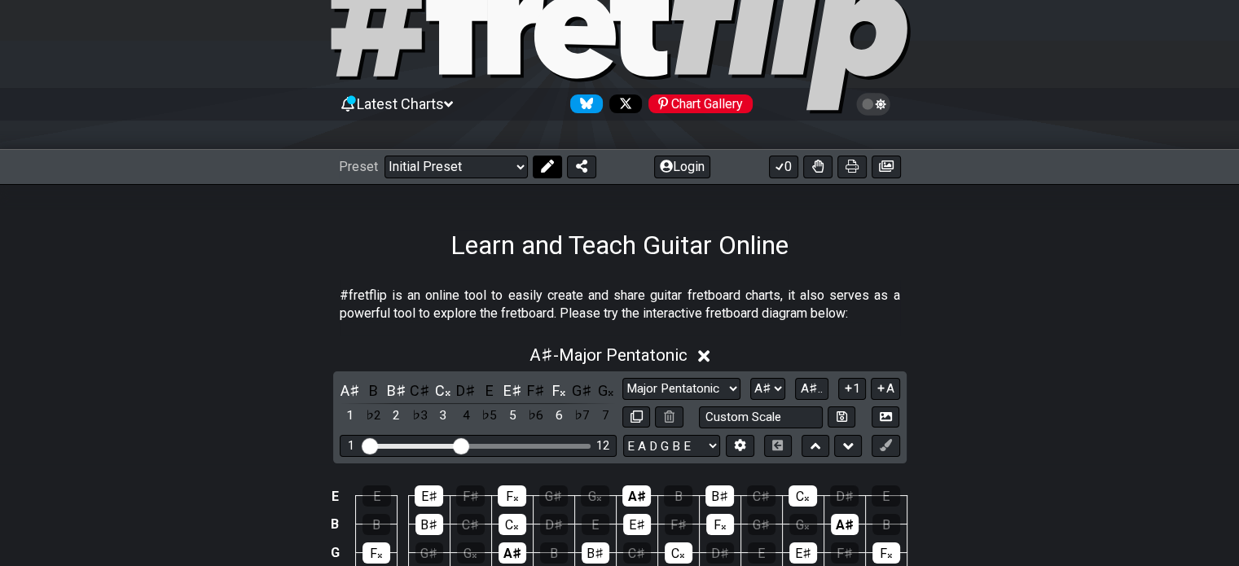
click at [550, 165] on icon at bounding box center [547, 166] width 13 height 13
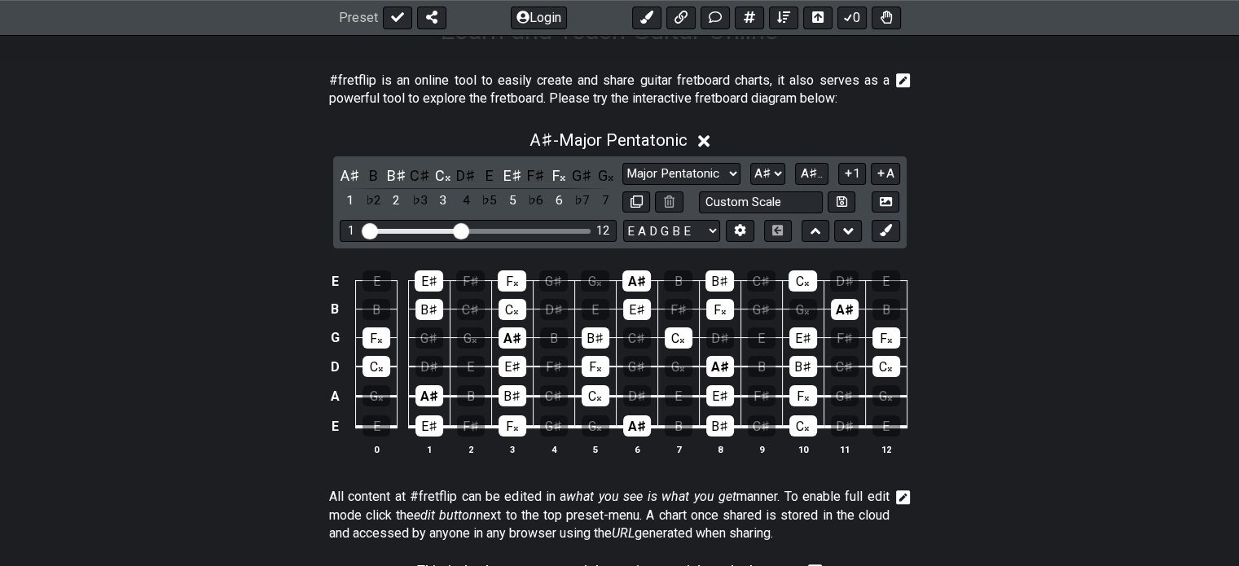
scroll to position [326, 0]
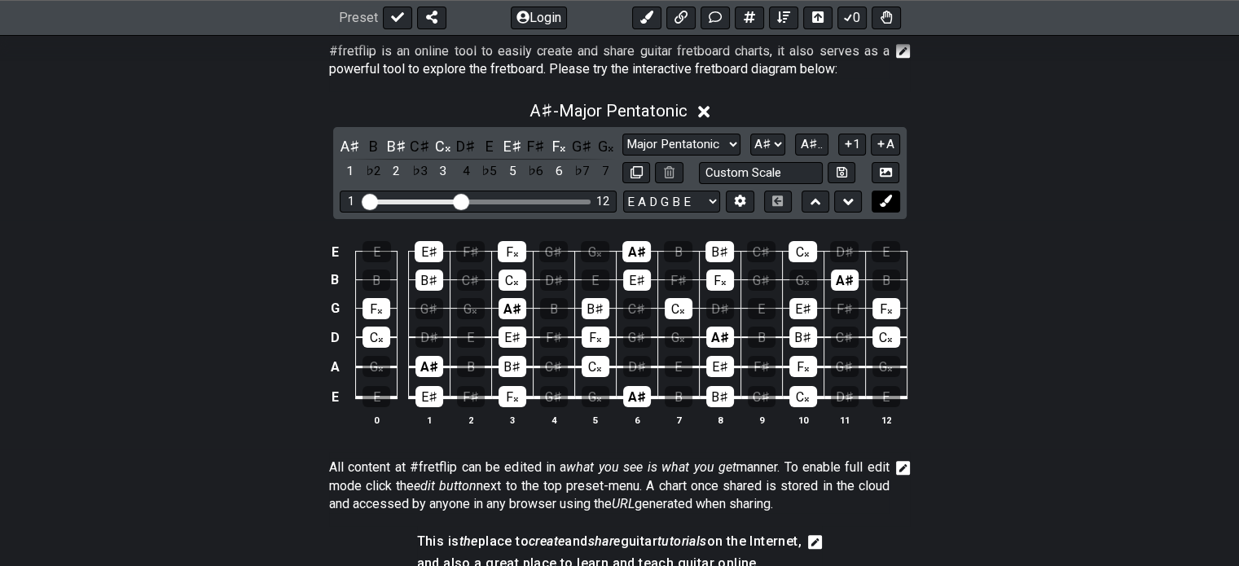
click at [886, 198] on icon at bounding box center [886, 201] width 12 height 12
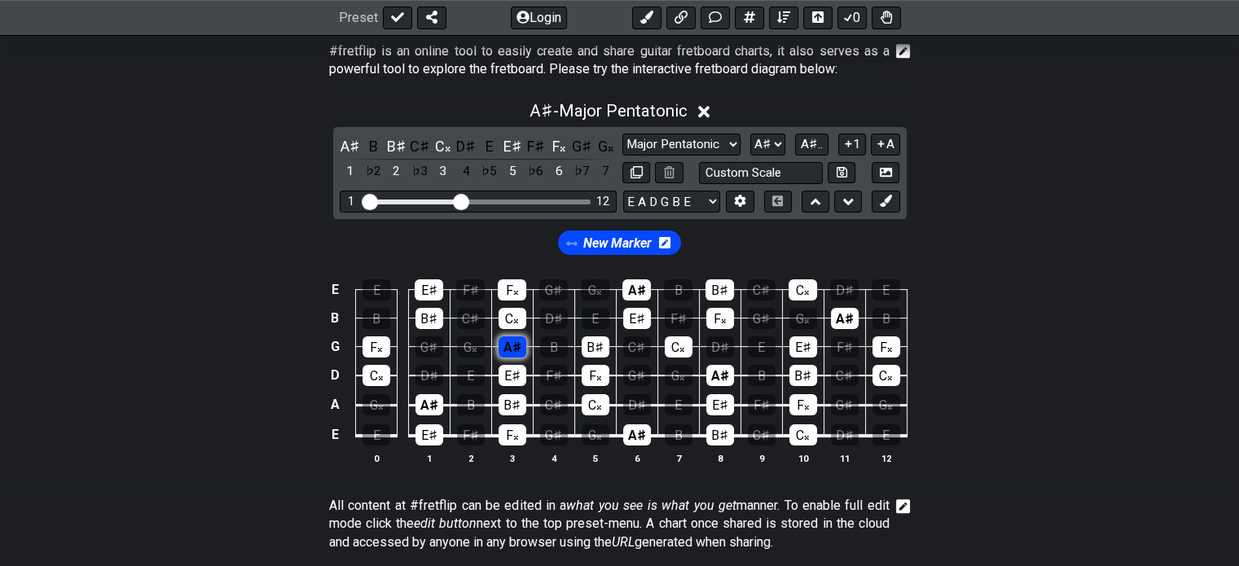
click at [504, 345] on div "A♯" at bounding box center [513, 346] width 28 height 21
click at [517, 349] on div "A♯" at bounding box center [513, 346] width 28 height 21
click at [1000, 316] on div "E E E♯ F♯ F𝄪 G♯ G𝄪 A♯ B B♯ C♯ C𝄪 D♯ E B B B♯ C♯ C𝄪 D♯ E E♯ F♯ F𝄪 G♯ G𝄪 A♯ B G F…" at bounding box center [619, 372] width 1239 height 229
